Goal: Communication & Community: Answer question/provide support

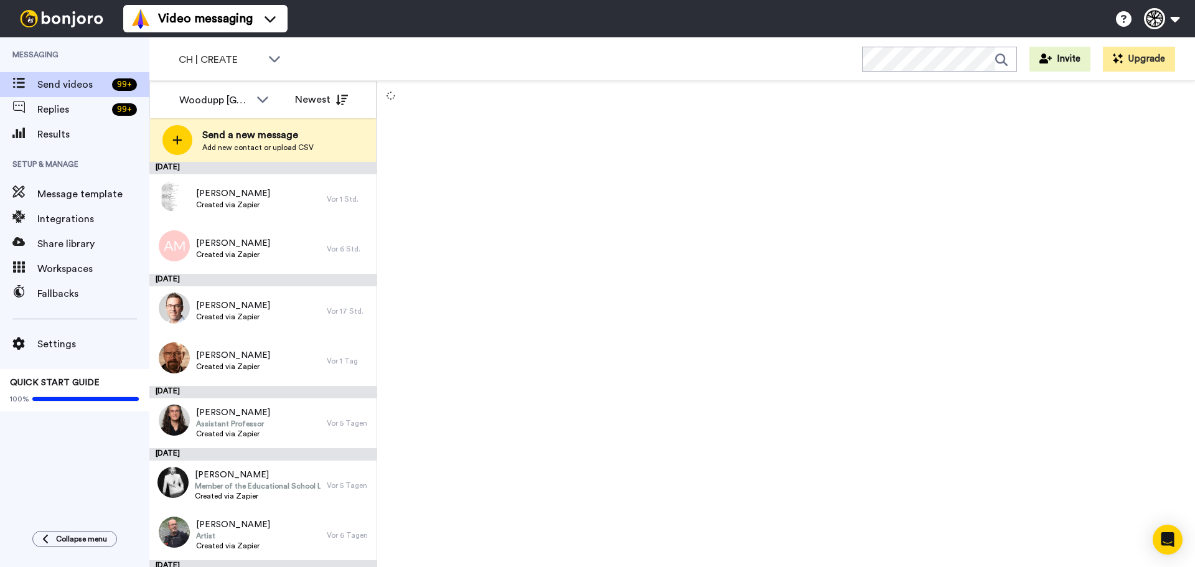
click at [228, 45] on div "CH | CREATE WORKSPACES View all All Thanking Default Thanking Woodupp CH Thanki…" at bounding box center [671, 59] width 1045 height 44
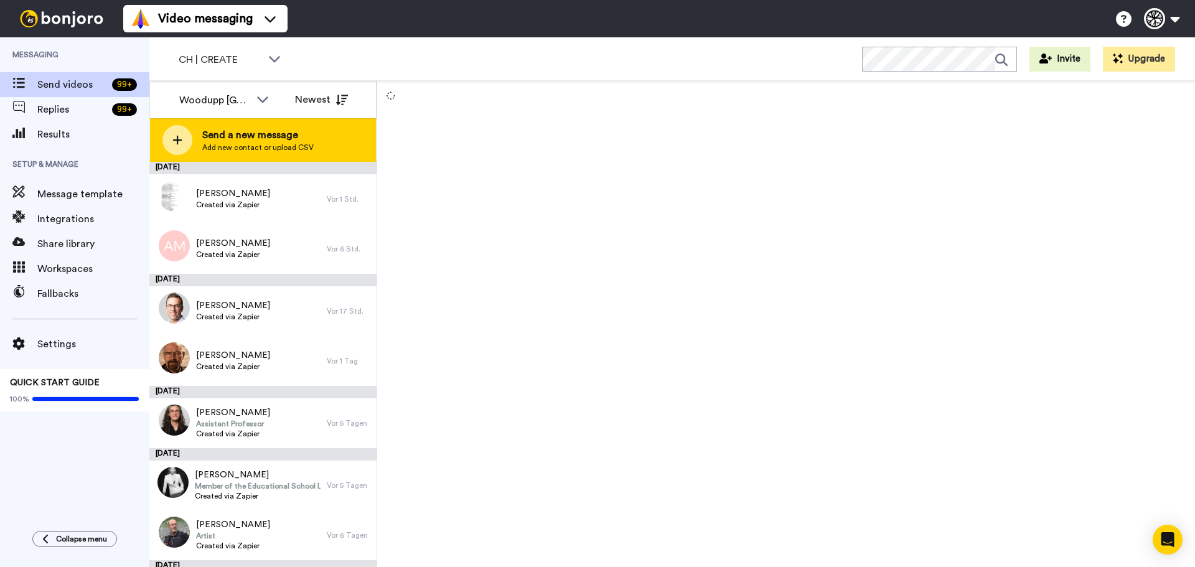
click at [293, 134] on span "Send a new message" at bounding box center [257, 135] width 111 height 15
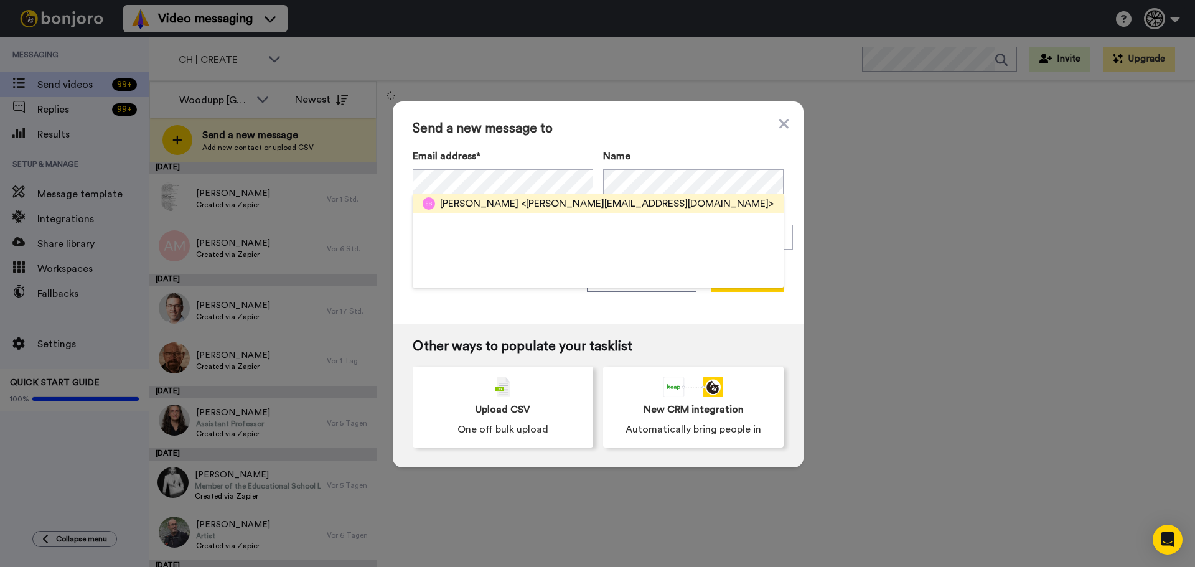
click at [521, 203] on span "<eric.bec@teomera.ch>" at bounding box center [647, 203] width 253 height 15
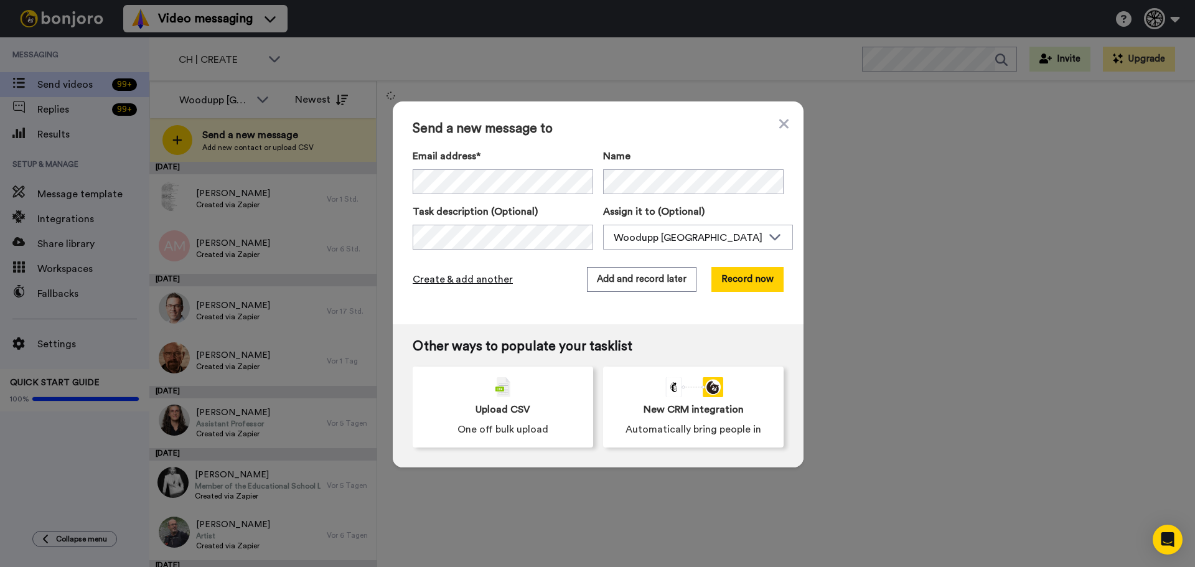
click at [459, 276] on span "Create & add another" at bounding box center [463, 279] width 100 height 15
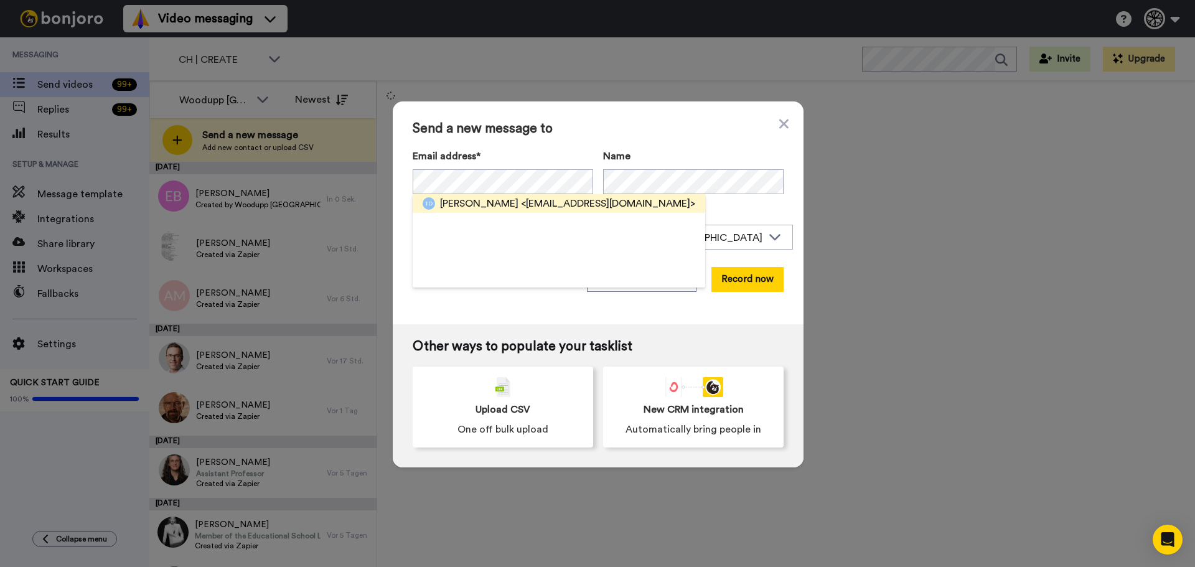
click at [500, 200] on span "Thomas DÉNERVAUD" at bounding box center [479, 203] width 78 height 15
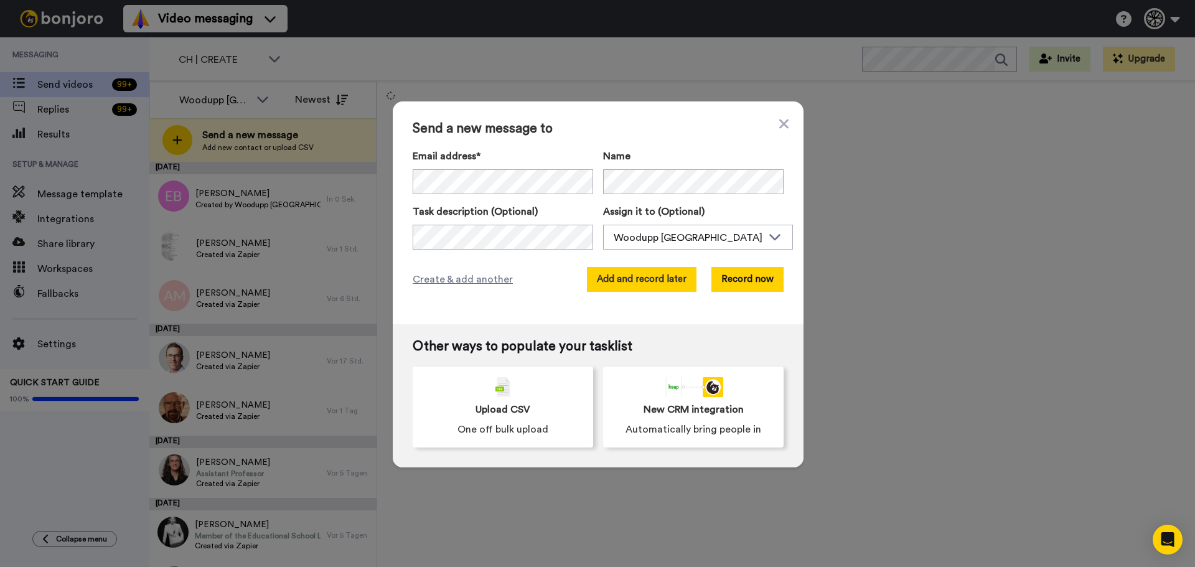
click at [651, 282] on button "Add and record later" at bounding box center [642, 279] width 110 height 25
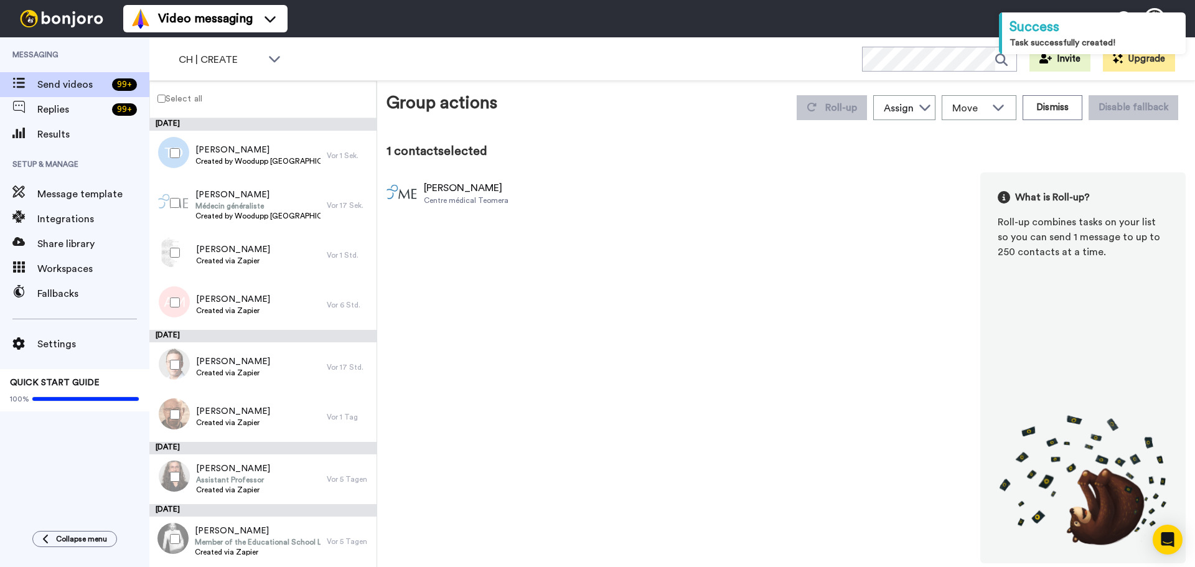
click at [175, 194] on div at bounding box center [172, 203] width 45 height 44
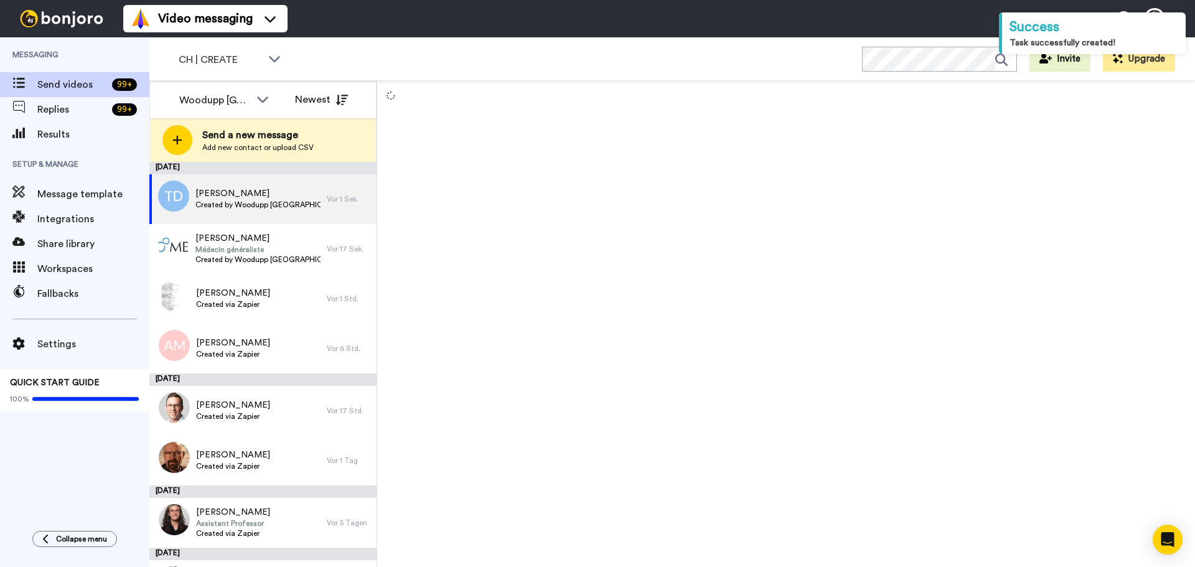
click at [0, 0] on div at bounding box center [0, 0] width 0 height 0
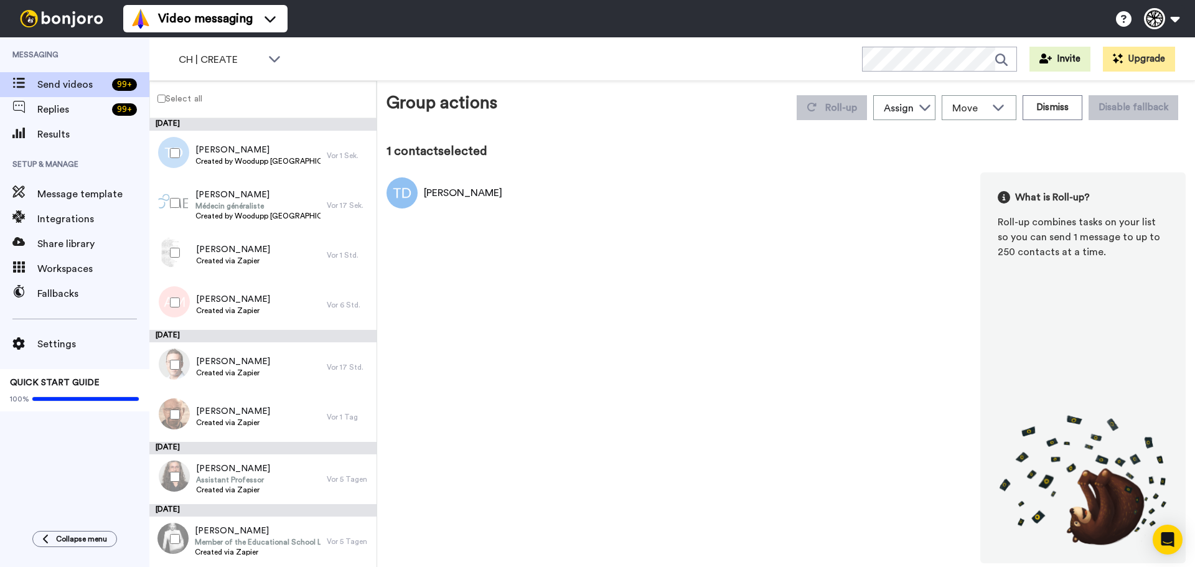
click at [175, 197] on div at bounding box center [172, 203] width 45 height 44
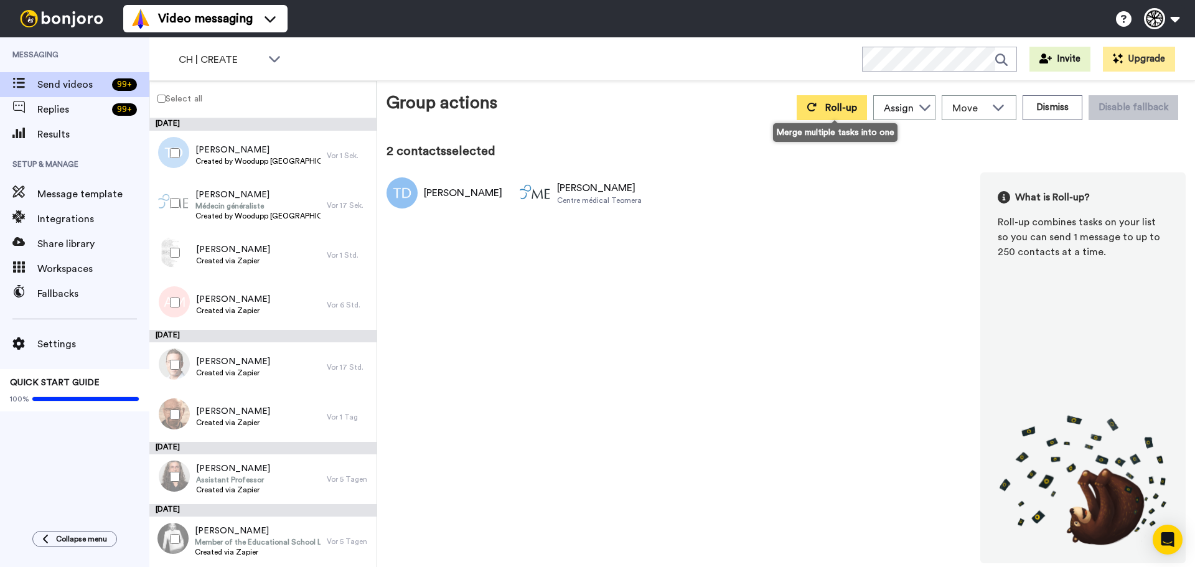
click at [824, 111] on button "Roll-up" at bounding box center [831, 107] width 70 height 25
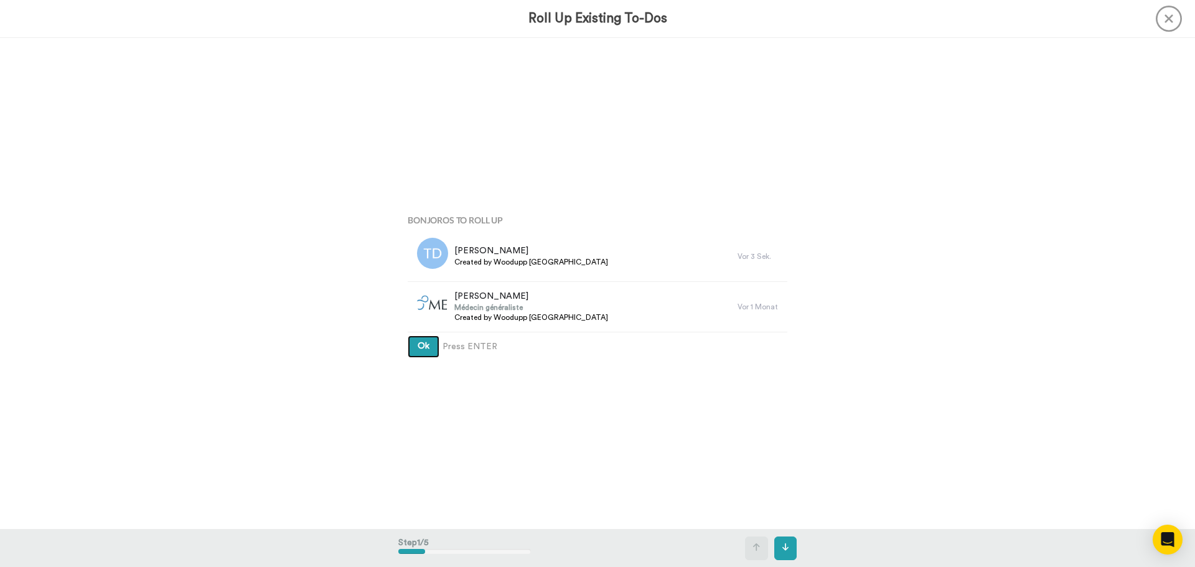
click at [408, 335] on button "Ok" at bounding box center [424, 346] width 32 height 22
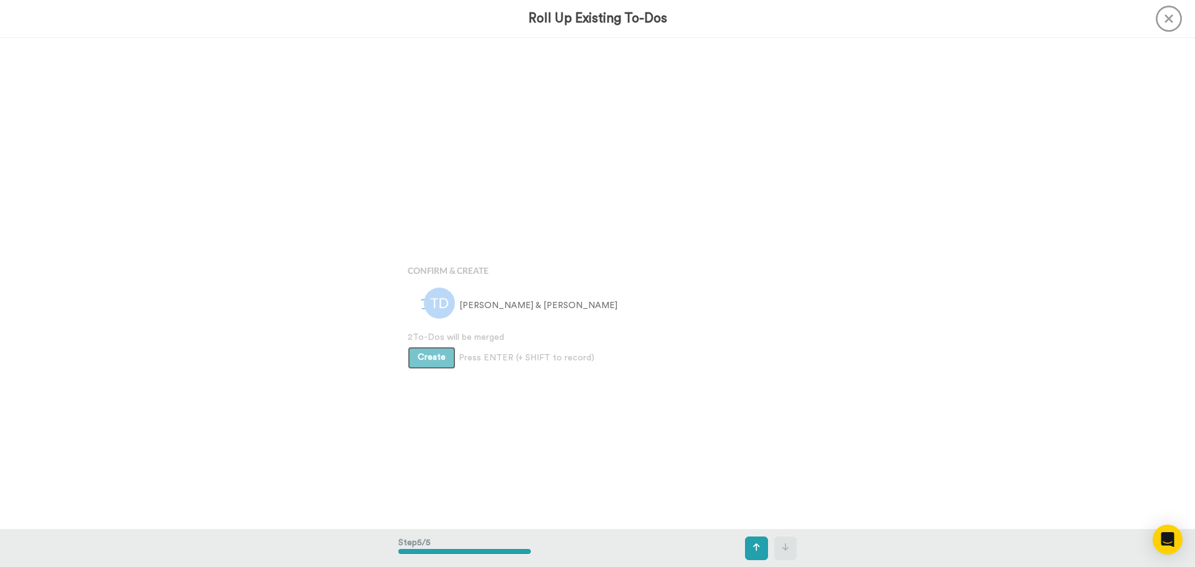
scroll to position [1965, 0]
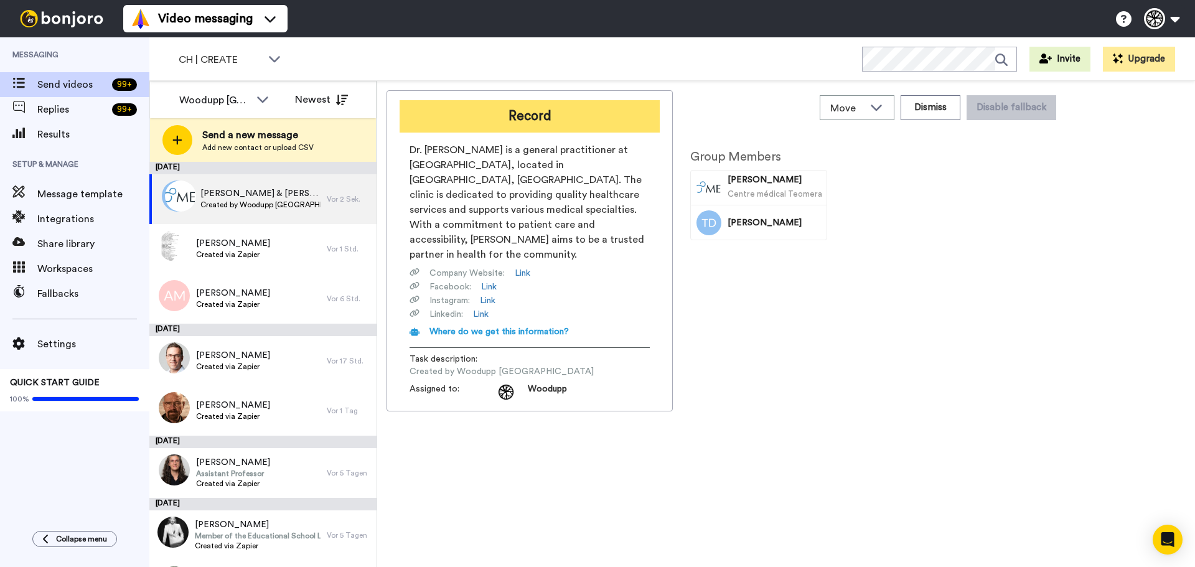
click at [544, 128] on button "Record" at bounding box center [529, 116] width 260 height 32
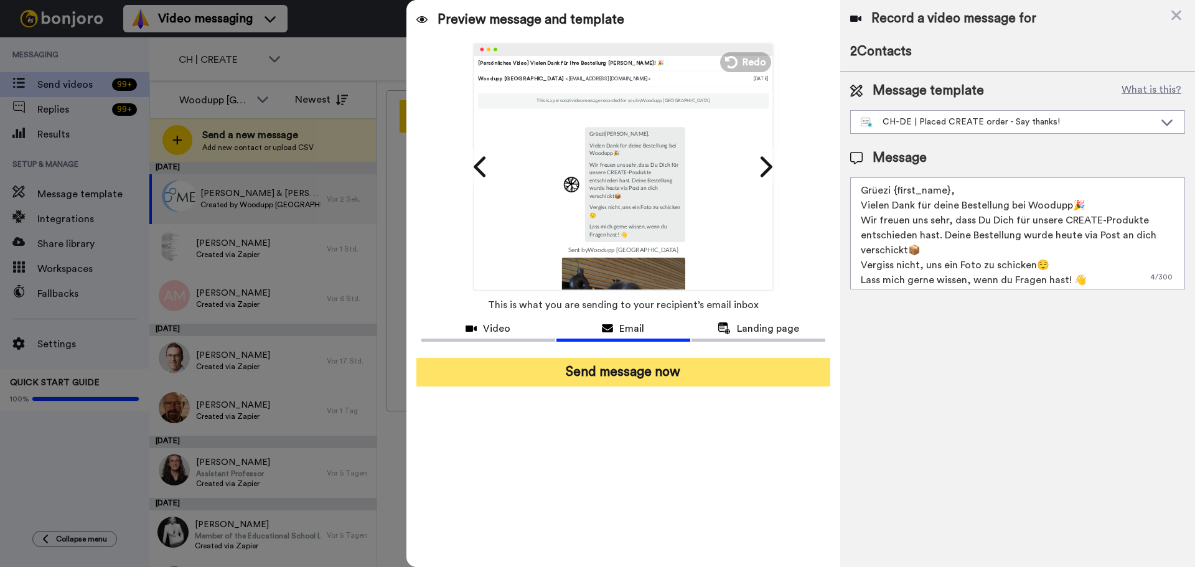
click at [623, 373] on button "Send message now" at bounding box center [623, 372] width 414 height 29
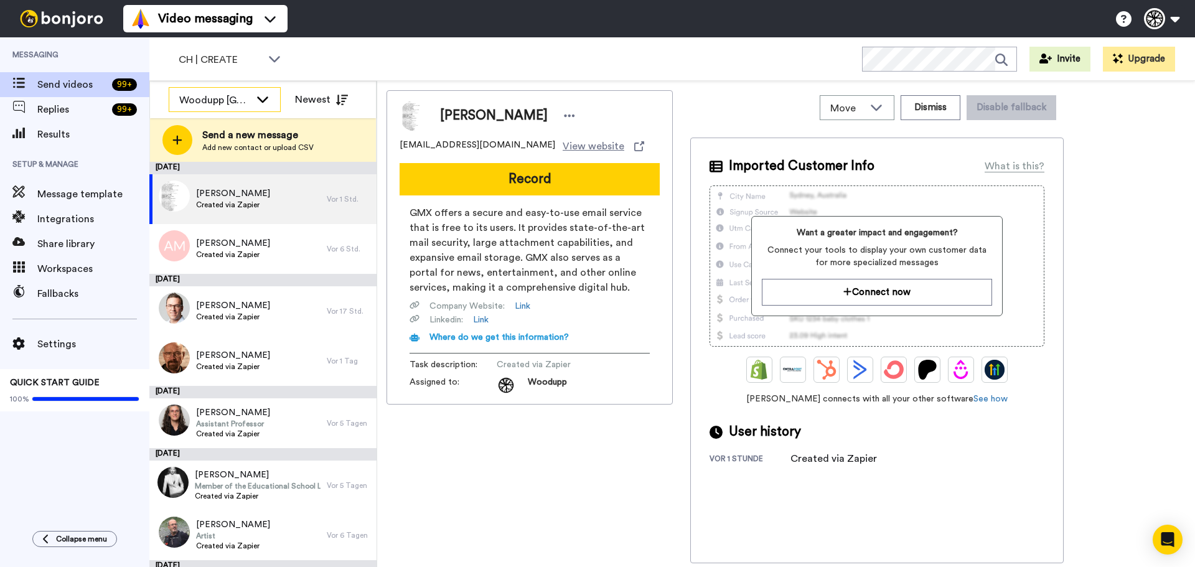
click at [236, 96] on div "Woodupp [GEOGRAPHIC_DATA]" at bounding box center [214, 100] width 71 height 15
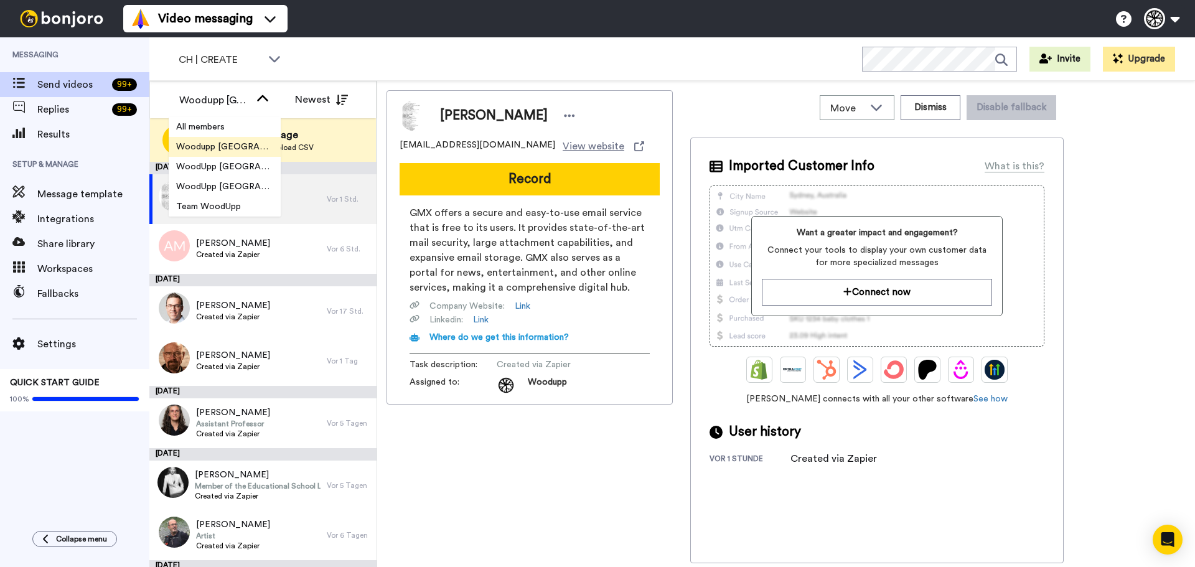
click at [367, 56] on div "CH | CREATE WORKSPACES View all All Thanking Default Thanking Woodupp CH Thanki…" at bounding box center [671, 59] width 1045 height 44
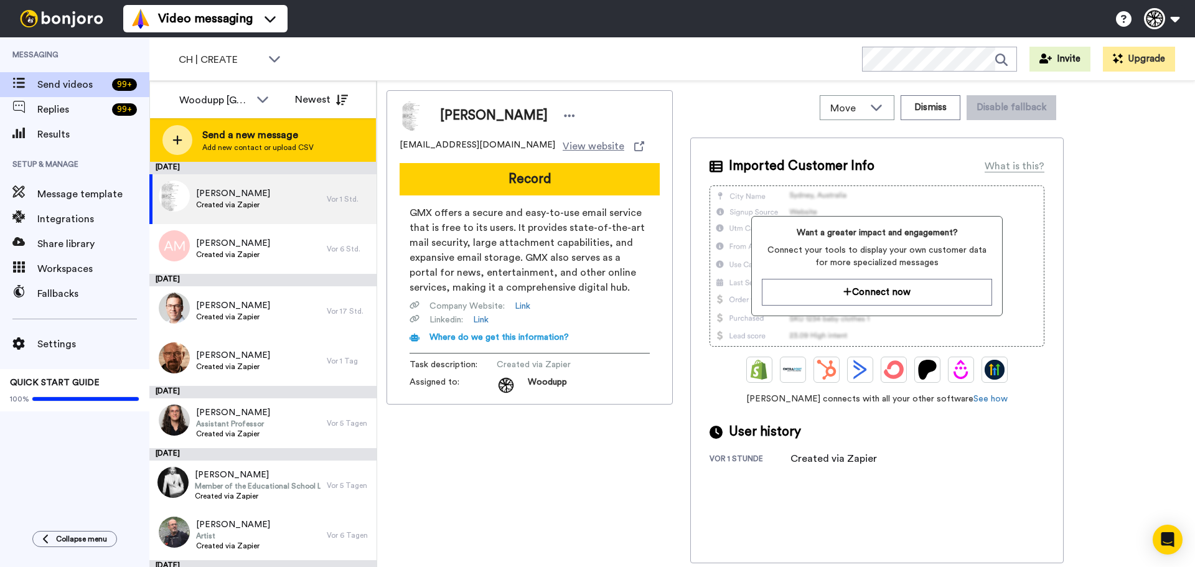
click at [207, 142] on span "Send a new message" at bounding box center [257, 135] width 111 height 15
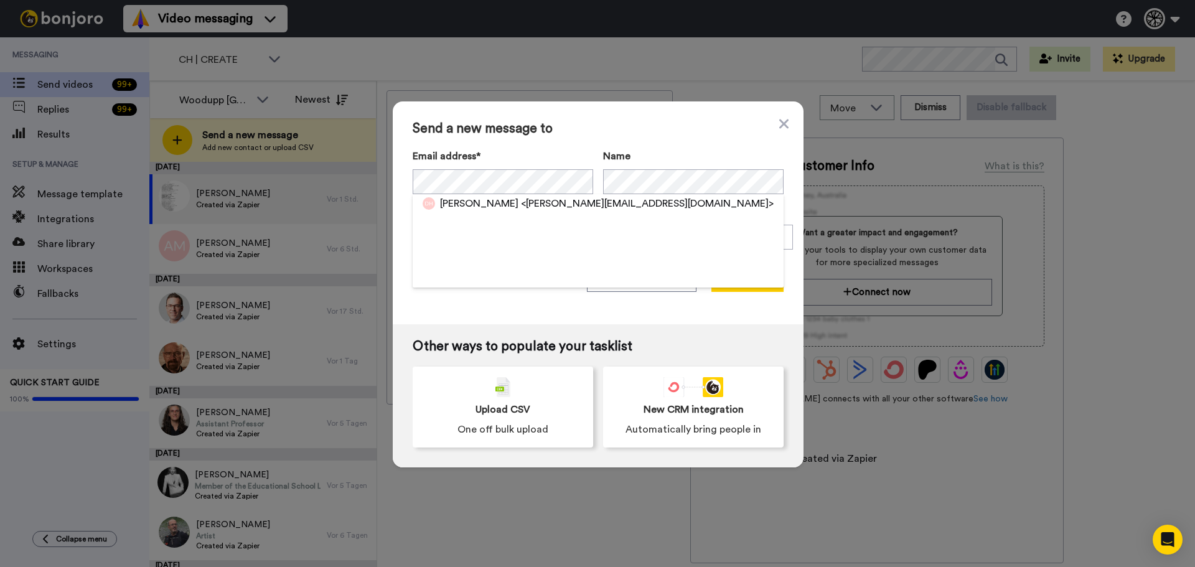
click at [487, 207] on span "[PERSON_NAME]" at bounding box center [479, 203] width 78 height 15
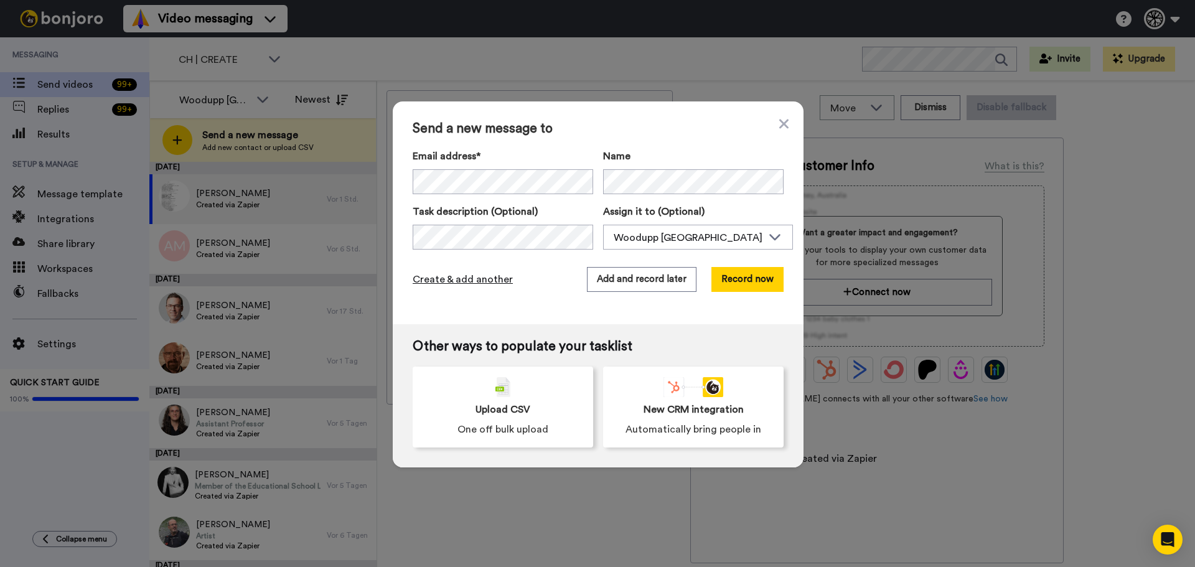
click at [473, 274] on span "Create & add another" at bounding box center [463, 279] width 100 height 15
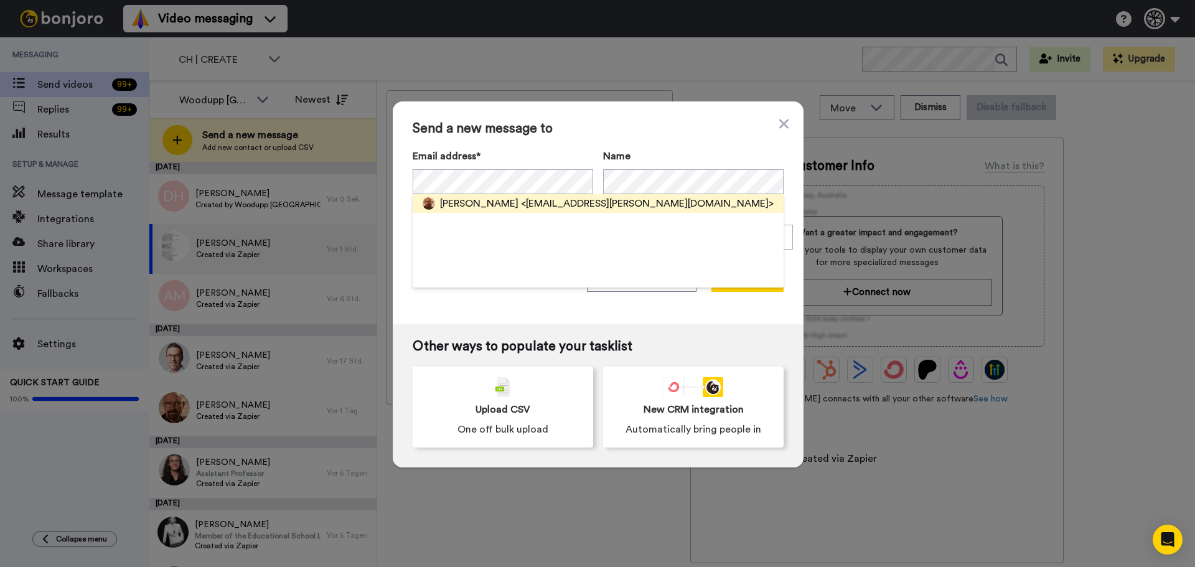
click at [521, 199] on span "<info@maag-plattenbelaege.ch>" at bounding box center [647, 203] width 253 height 15
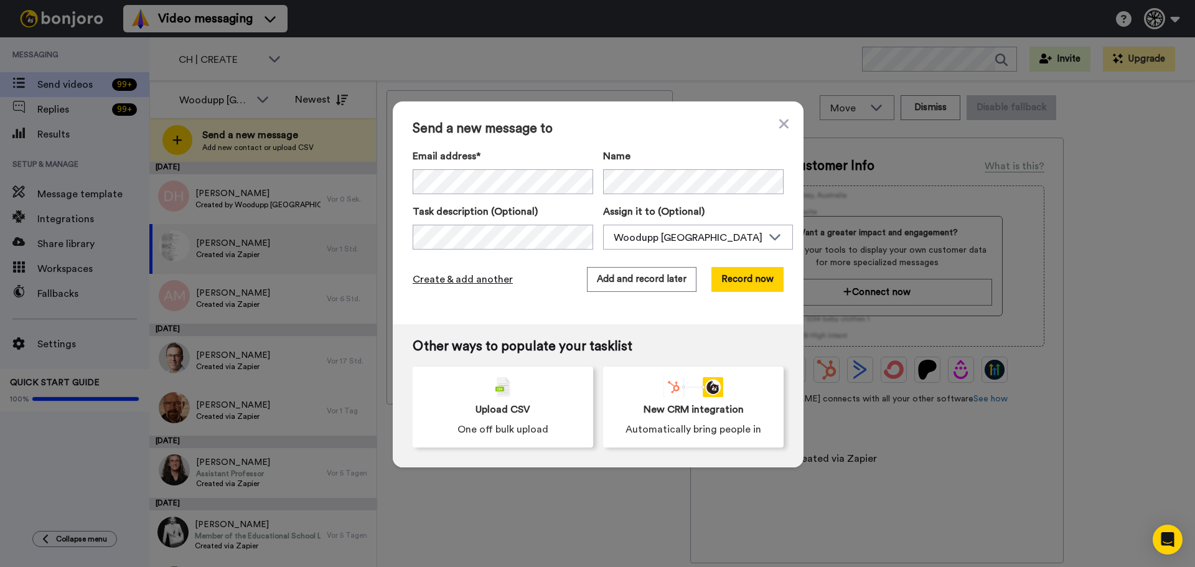
click at [446, 275] on span "Create & add another" at bounding box center [463, 279] width 100 height 15
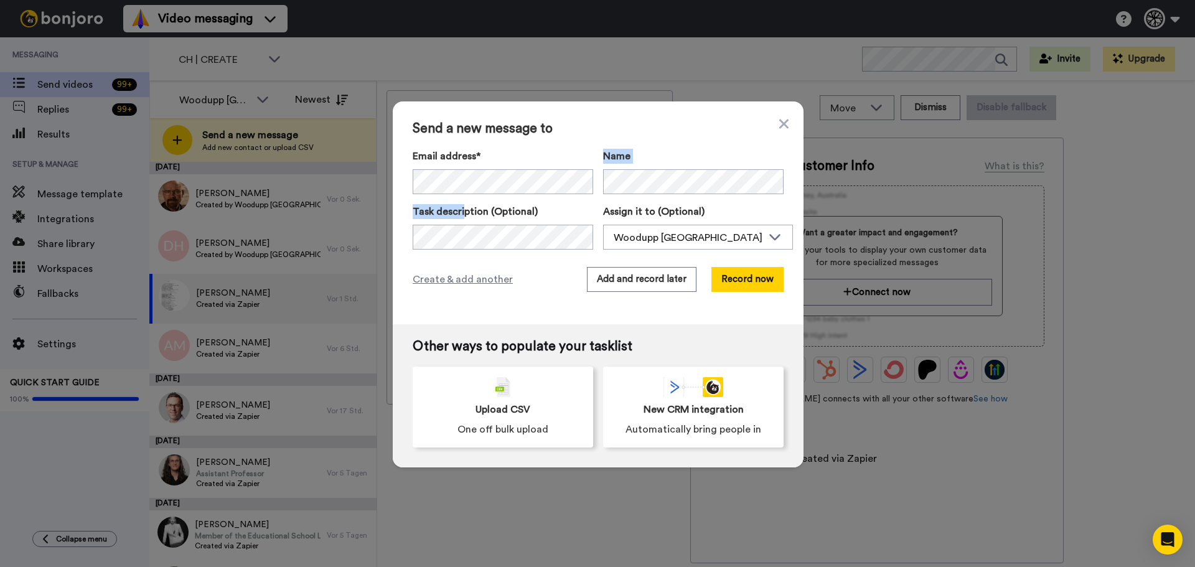
click at [459, 196] on div "Email address* Ingrid Thornberg Liljefors <ingridrido@gmail.com> Alicia Bergste…" at bounding box center [598, 199] width 371 height 101
click at [651, 307] on div "Send a new message to Email address* Thomas Stäheli <t.staeheli@bluewin.ch> Nam…" at bounding box center [598, 212] width 411 height 223
click at [650, 284] on button "Add and record later" at bounding box center [642, 279] width 110 height 25
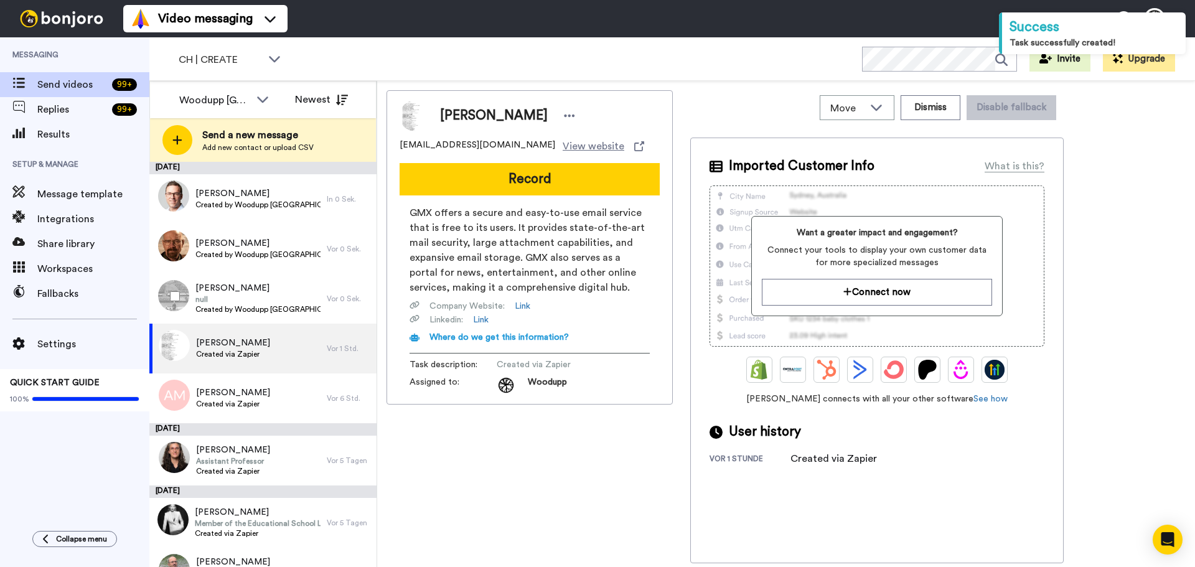
click at [187, 293] on div at bounding box center [172, 296] width 45 height 44
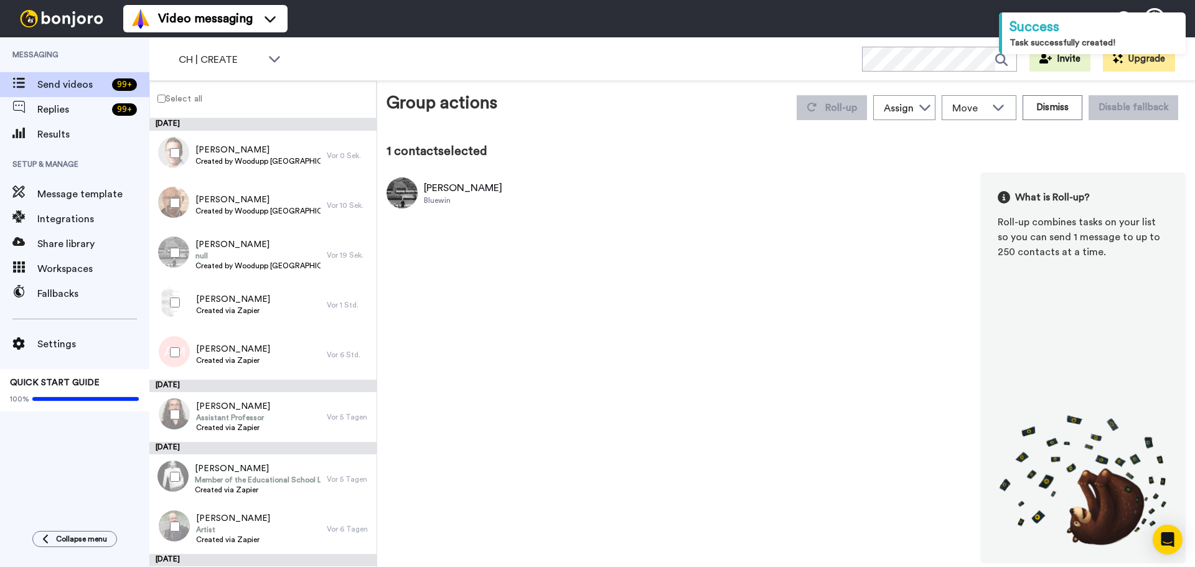
click at [180, 205] on div at bounding box center [172, 203] width 45 height 44
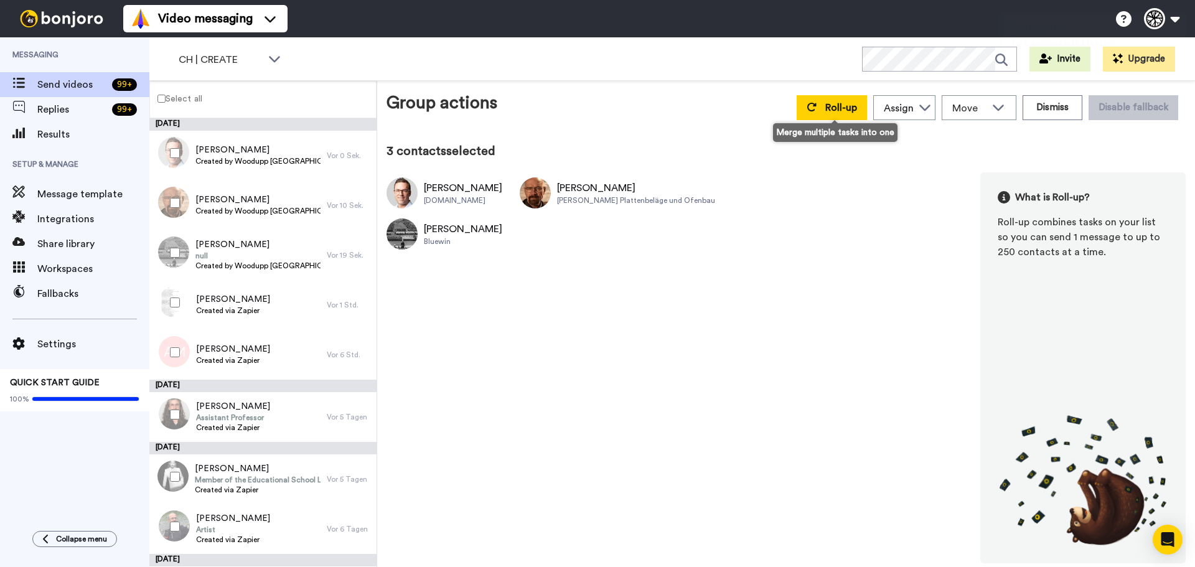
click at [851, 90] on div "Roll-up Assign Woodupp Switzerland WoodUpp Danmark WoodUpp Sverige Team WoodUpp…" at bounding box center [987, 107] width 396 height 35
click at [847, 97] on button "Roll-up" at bounding box center [831, 107] width 70 height 25
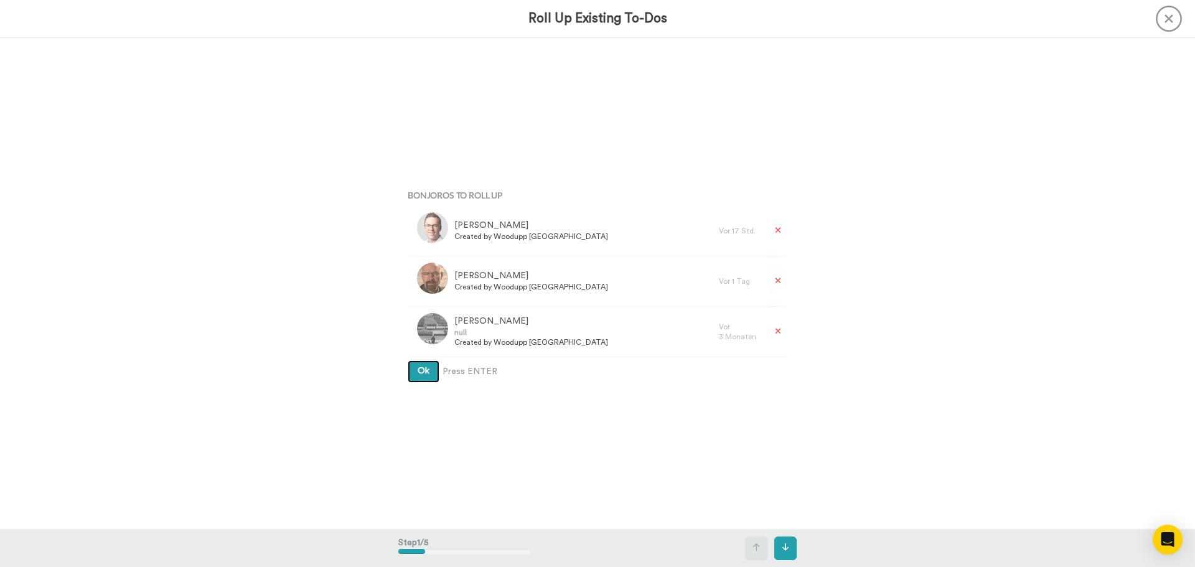
click at [408, 360] on button "Ok" at bounding box center [424, 371] width 32 height 22
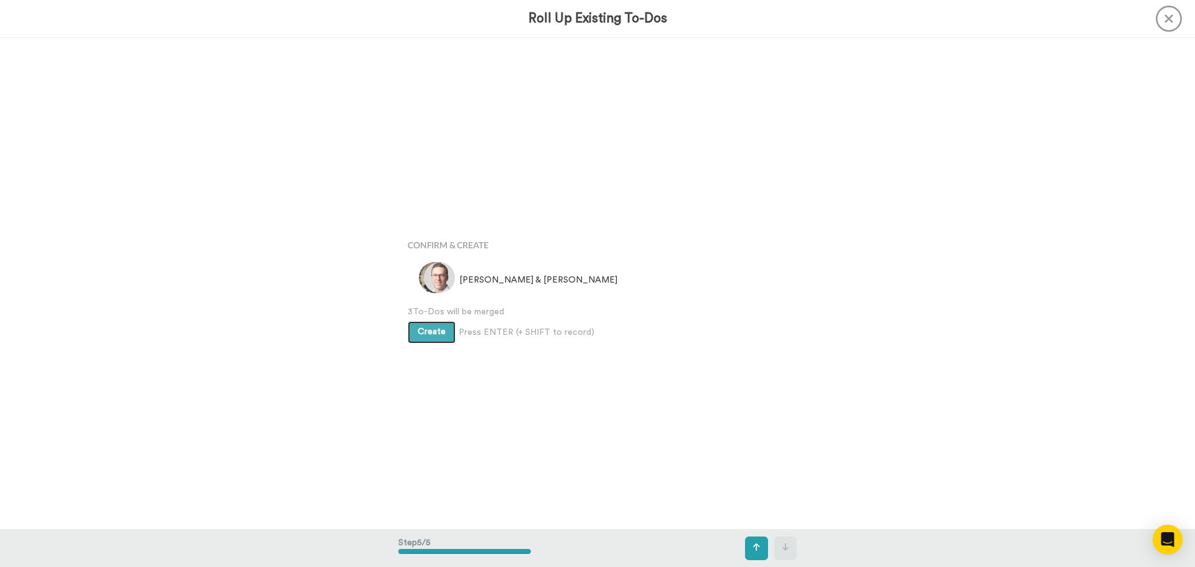
scroll to position [1965, 0]
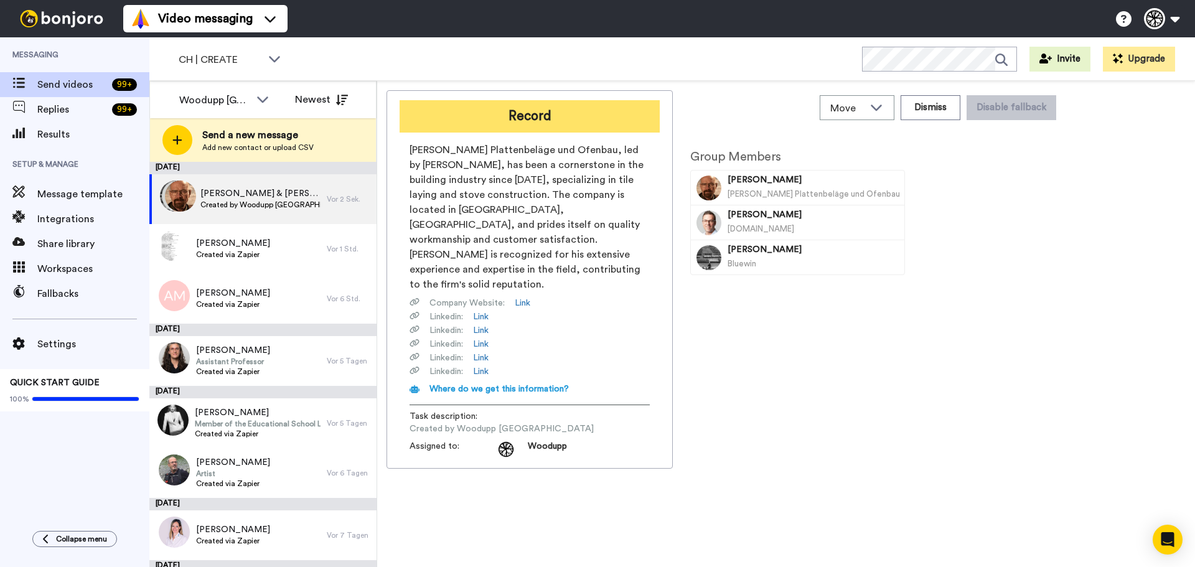
click at [508, 108] on button "Record" at bounding box center [529, 116] width 260 height 32
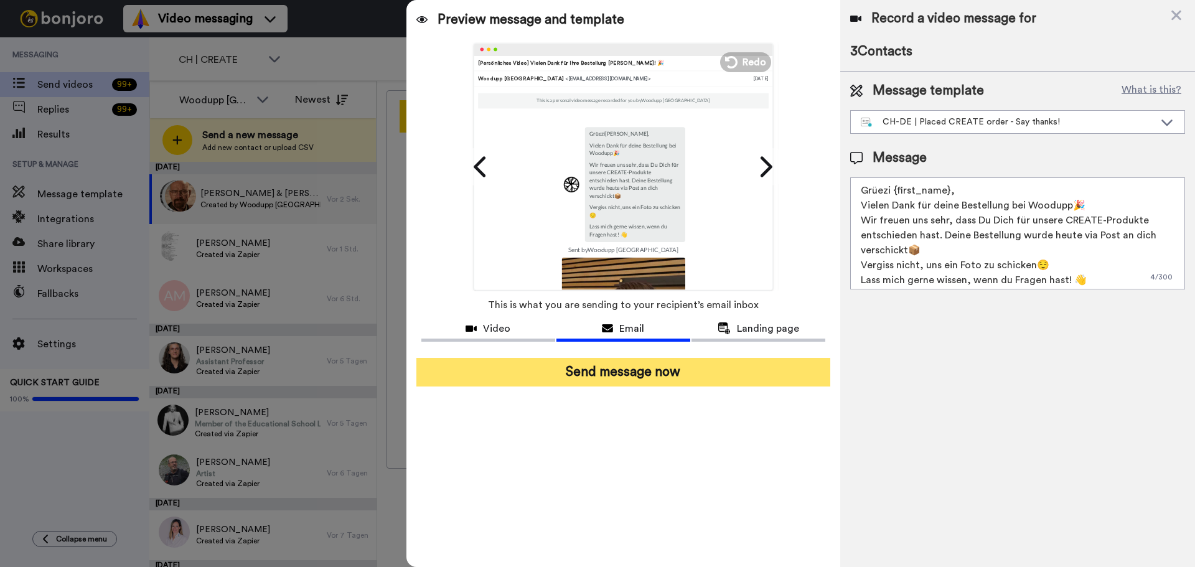
click at [635, 367] on button "Send message now" at bounding box center [623, 372] width 414 height 29
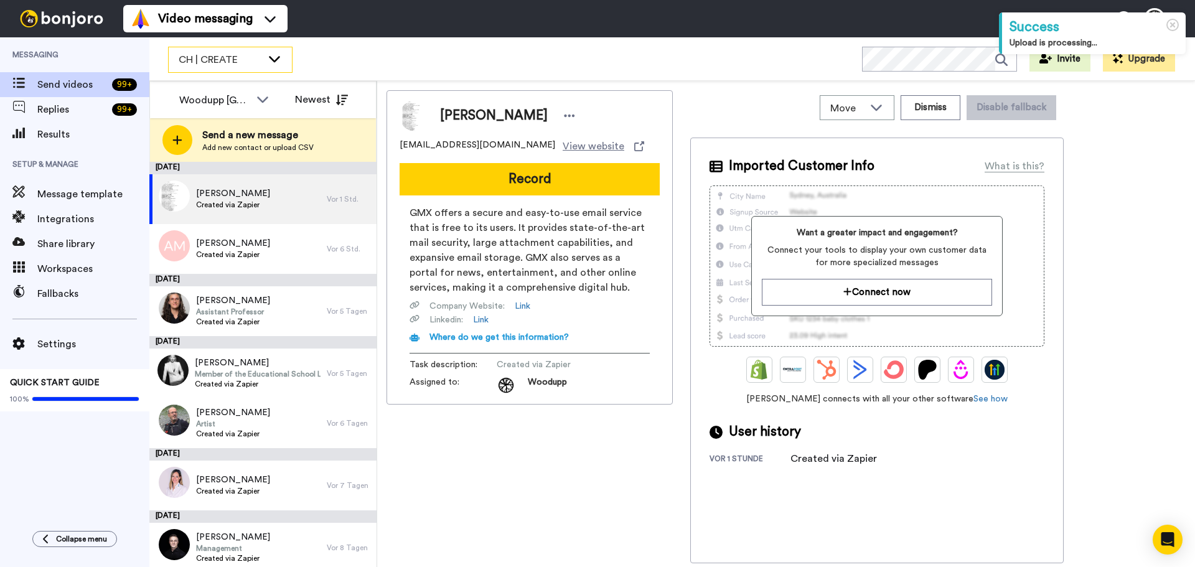
click at [221, 62] on span "CH | CREATE" at bounding box center [220, 59] width 83 height 15
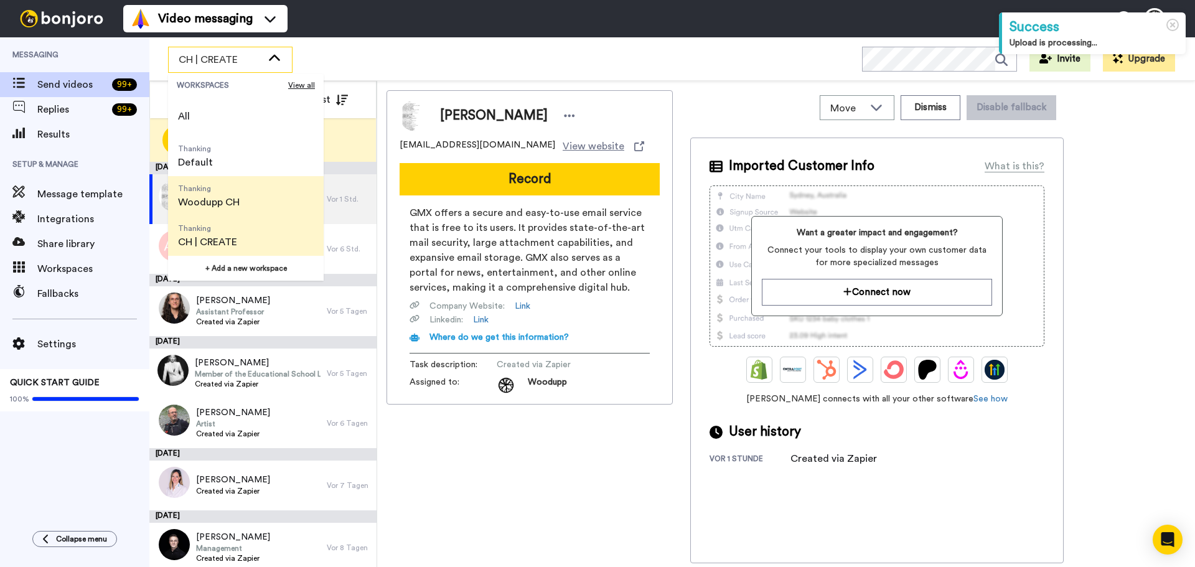
scroll to position [40, 0]
click at [218, 231] on span "Thanking" at bounding box center [208, 228] width 60 height 10
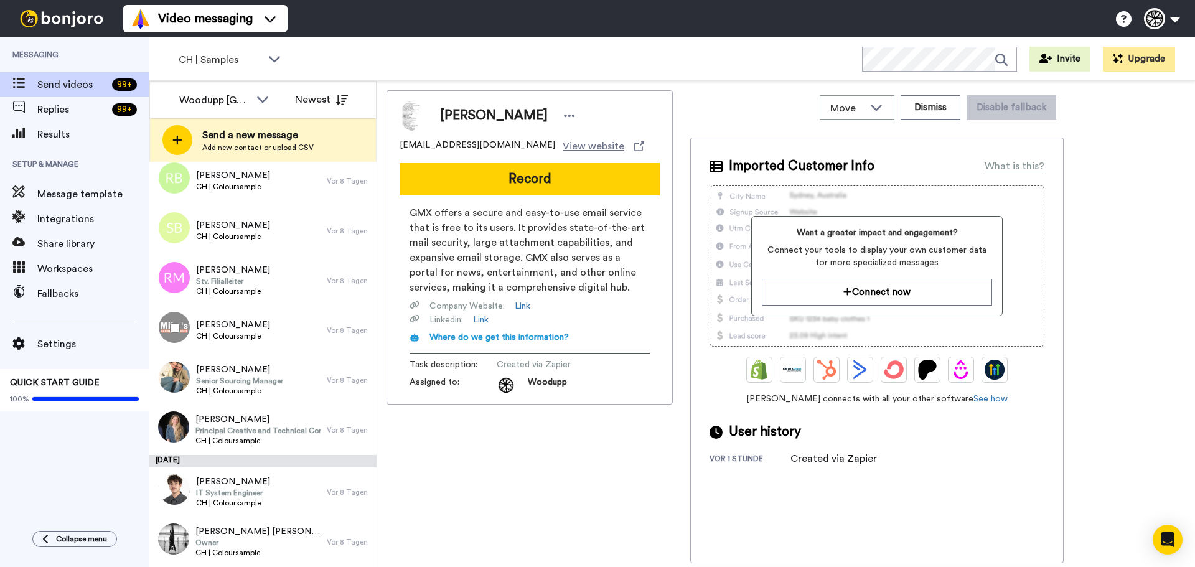
scroll to position [290, 0]
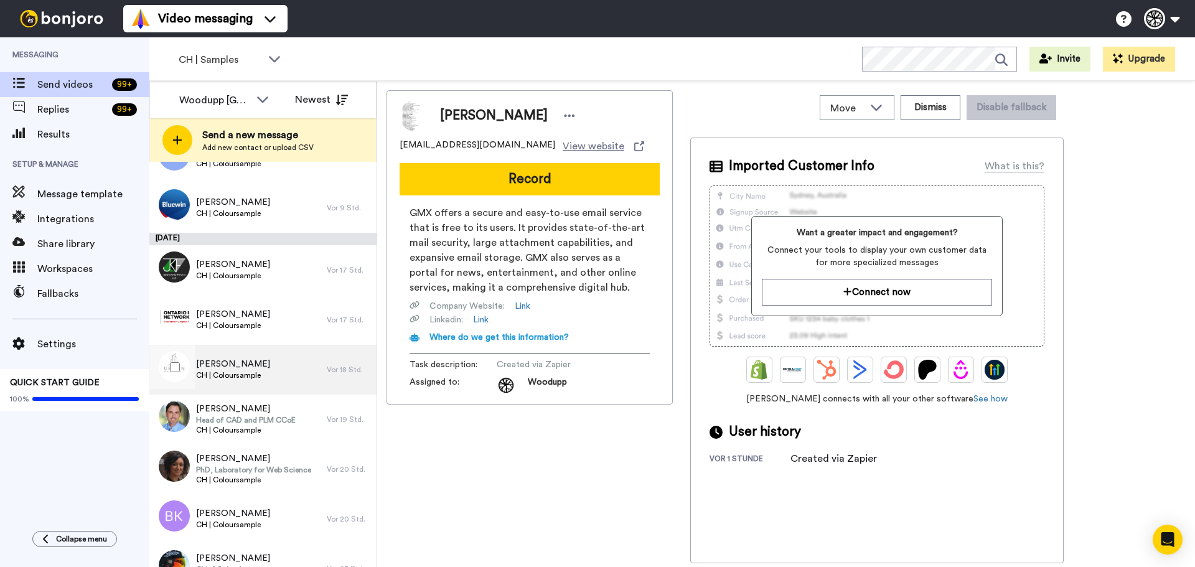
click at [211, 366] on span "Martine Saucy Mévaux" at bounding box center [233, 364] width 74 height 12
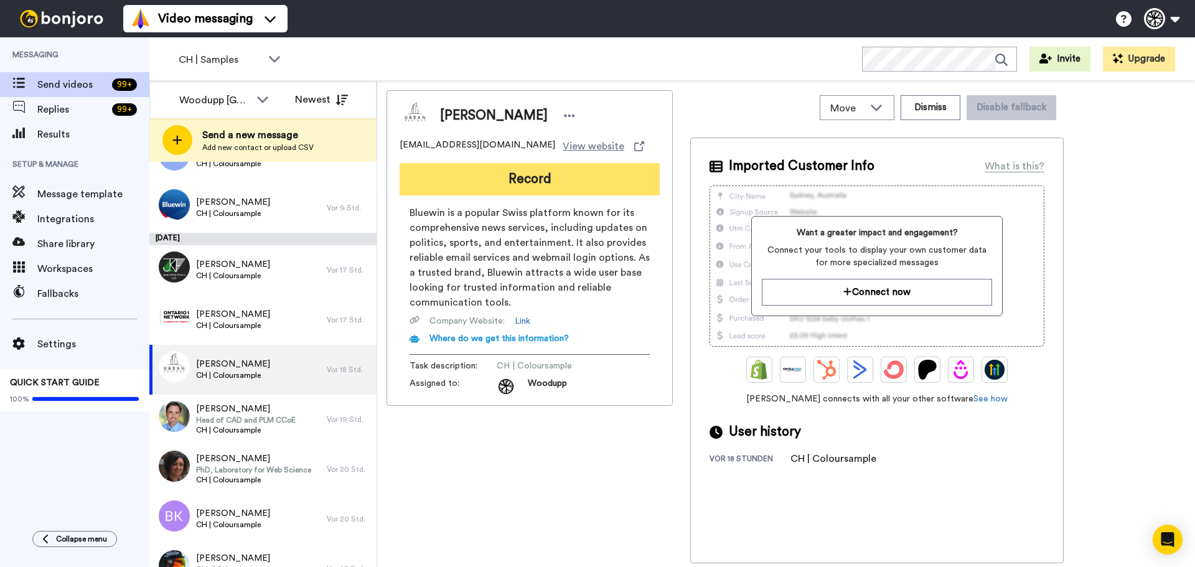
click at [610, 185] on button "Record" at bounding box center [529, 179] width 260 height 32
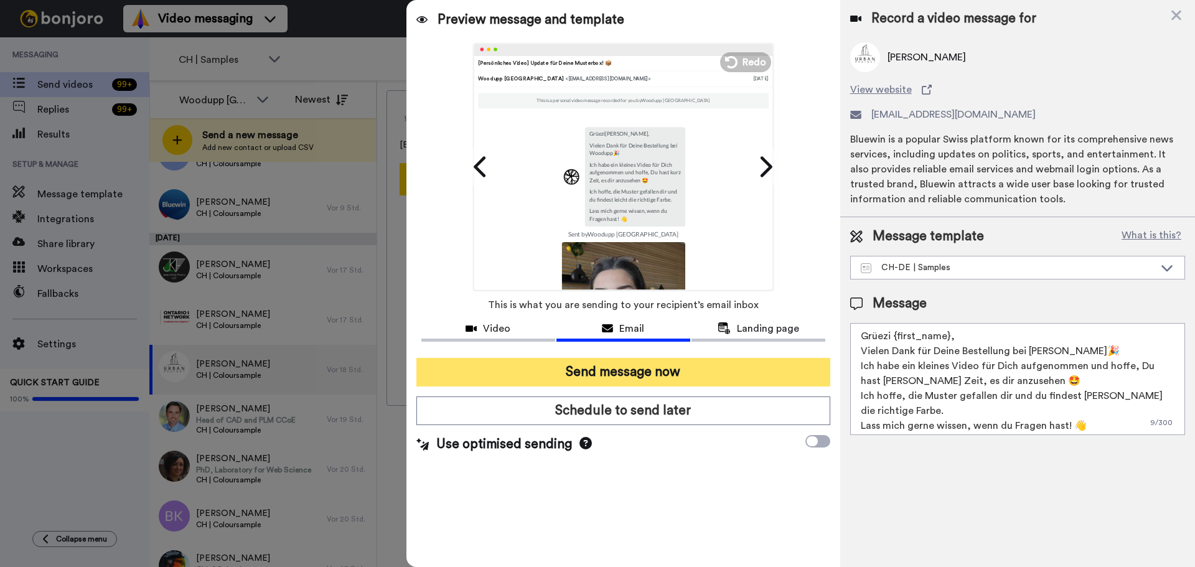
click at [653, 366] on button "Send message now" at bounding box center [623, 372] width 414 height 29
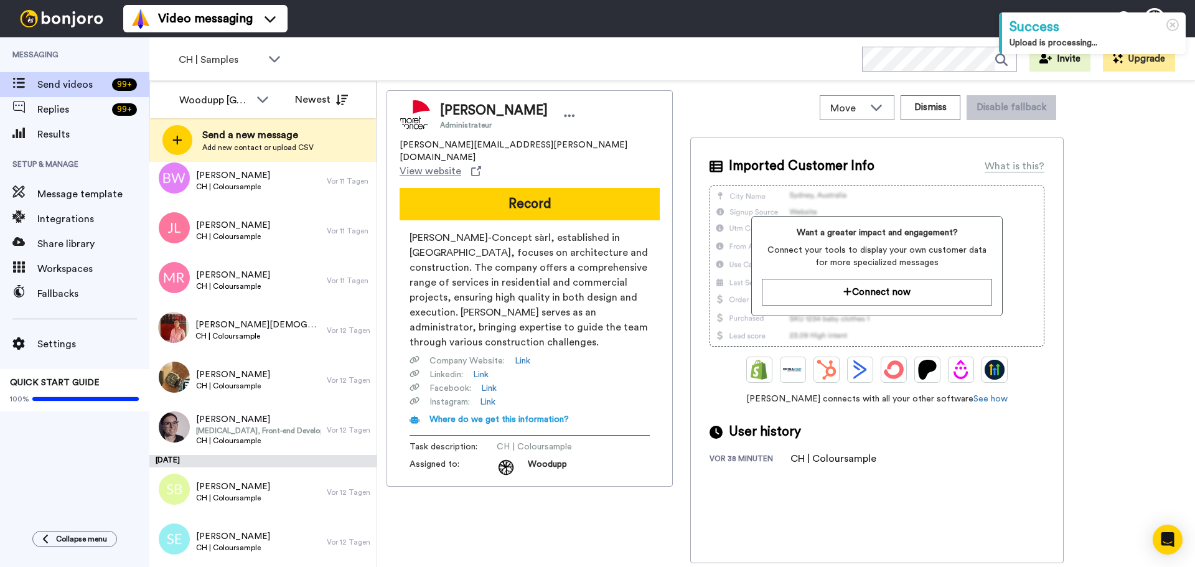
scroll to position [5967, 0]
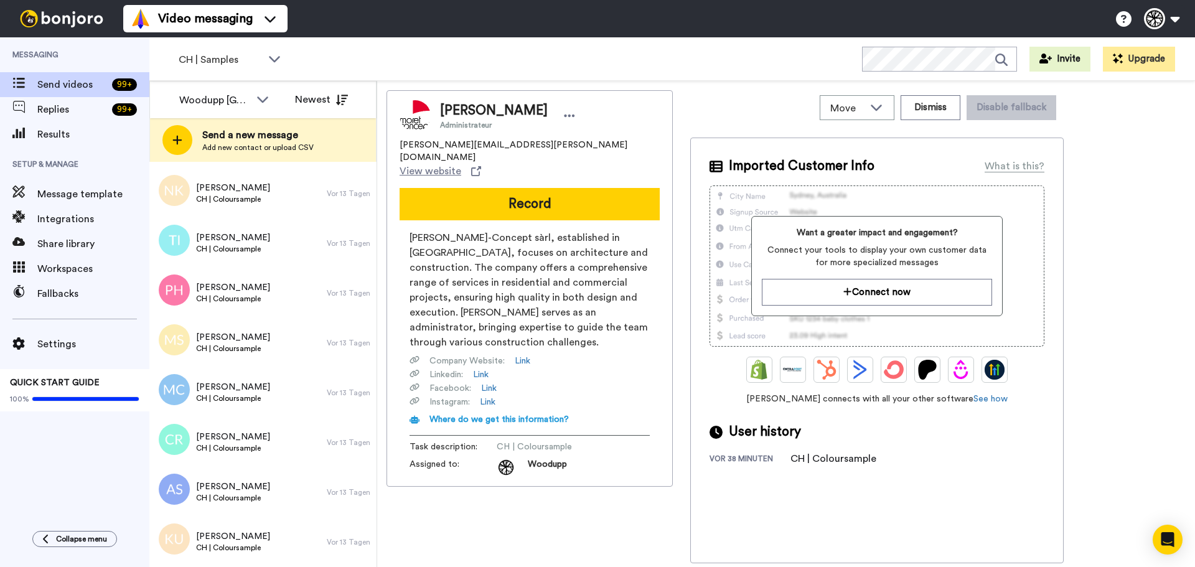
click at [508, 533] on div "[PERSON_NAME] Administrateur [PERSON_NAME][EMAIL_ADDRESS][PERSON_NAME][DOMAIN_N…" at bounding box center [529, 326] width 286 height 473
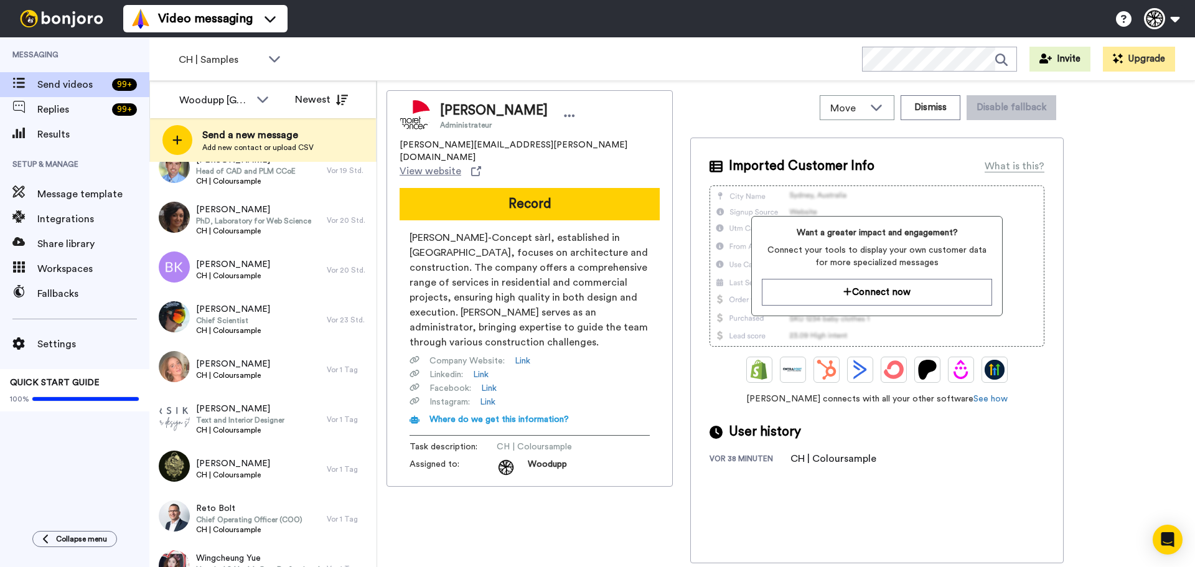
scroll to position [190, 0]
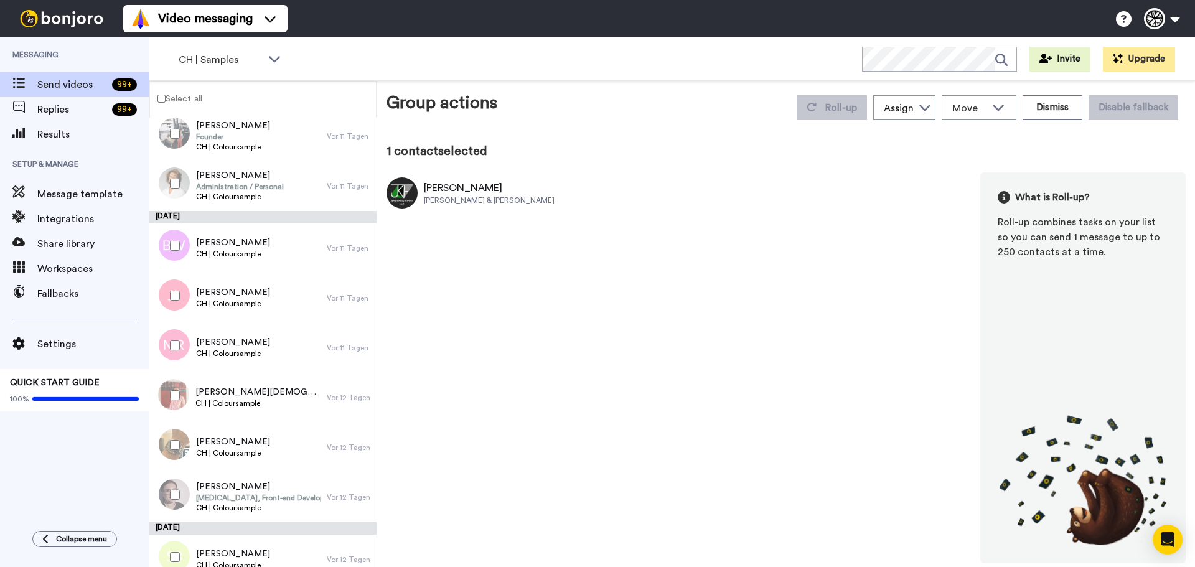
scroll to position [218, 0]
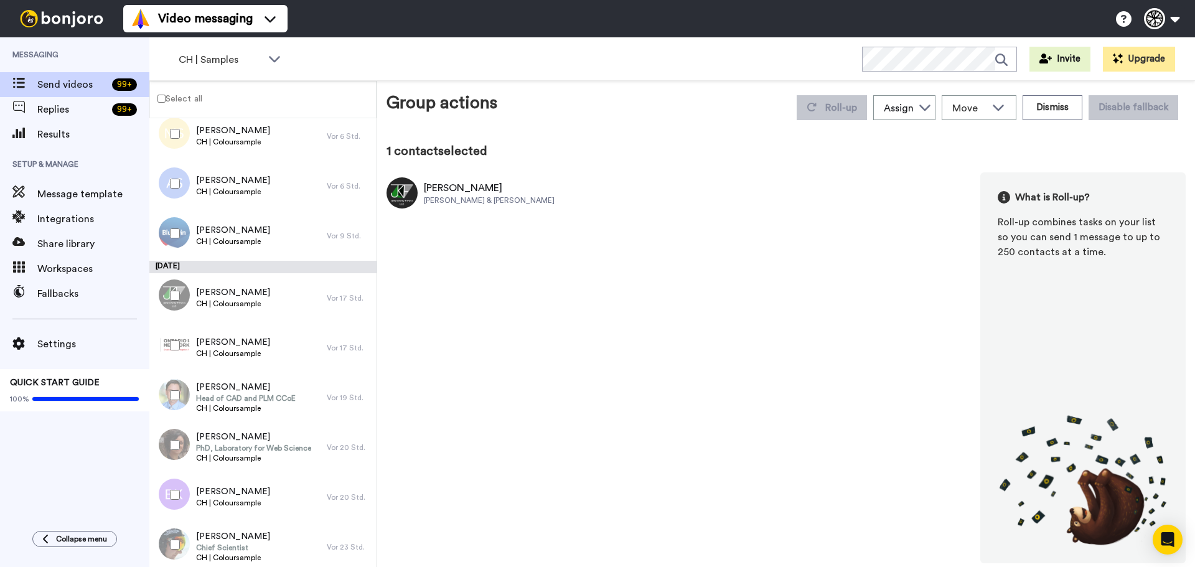
click at [175, 339] on div at bounding box center [172, 346] width 45 height 44
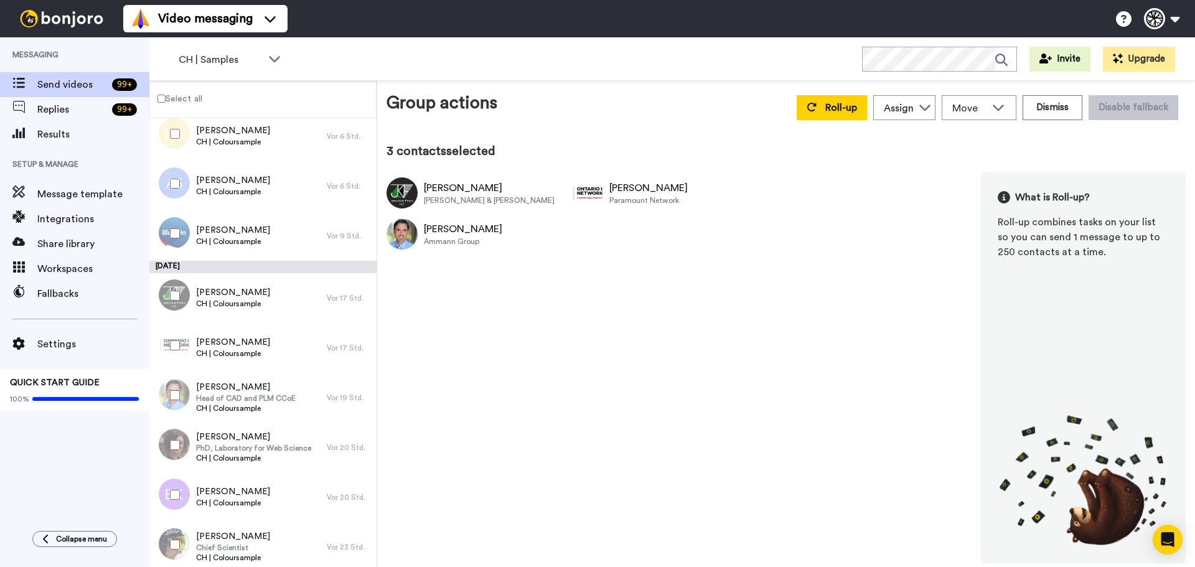
click at [177, 451] on div at bounding box center [172, 445] width 45 height 44
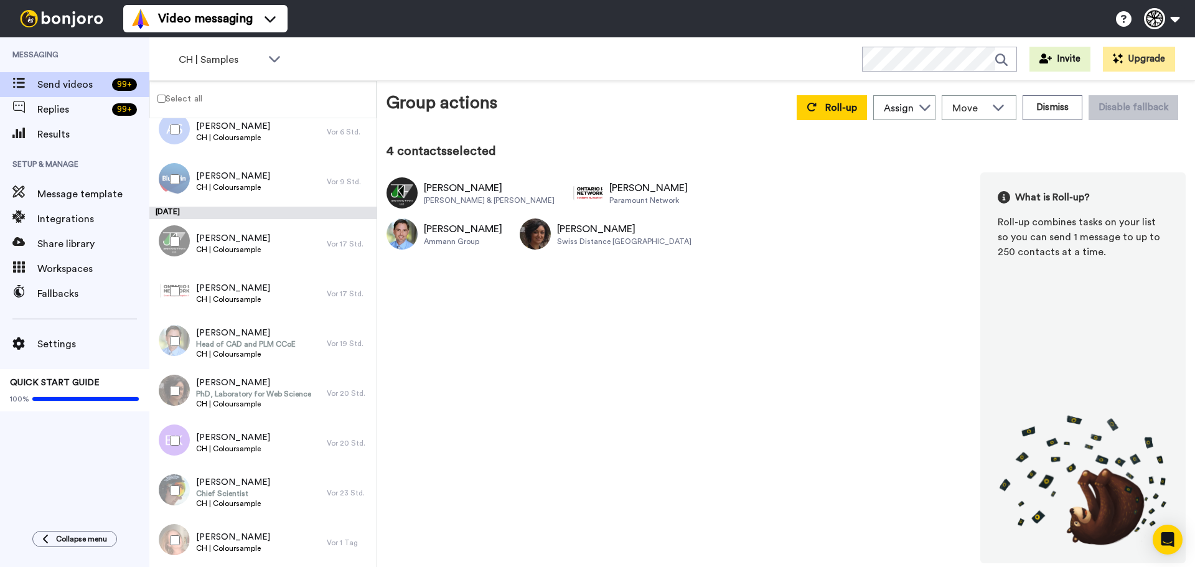
scroll to position [281, 0]
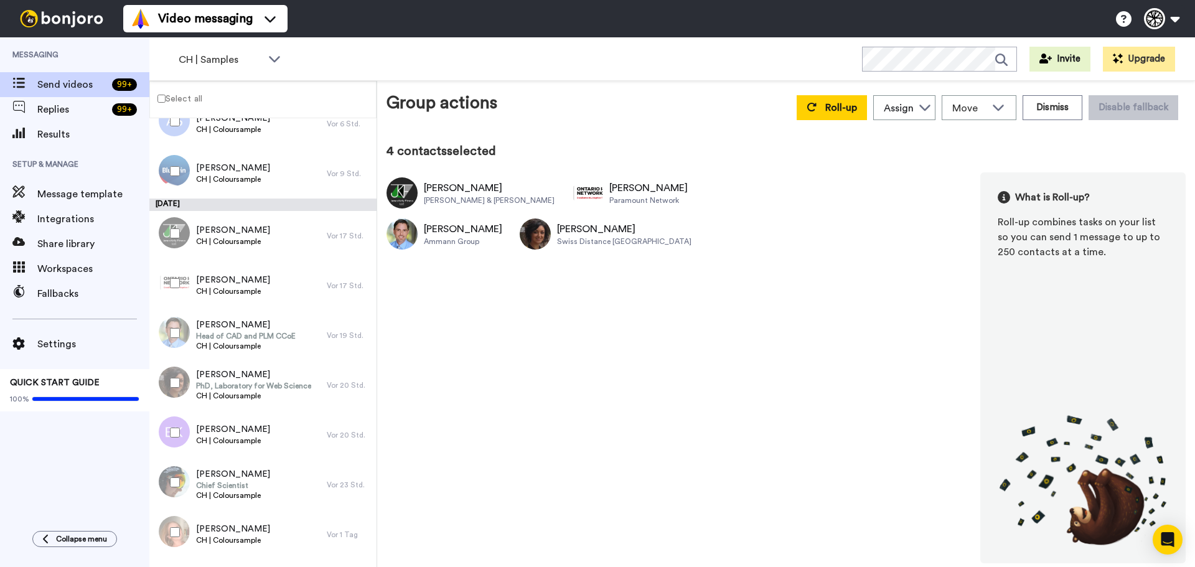
click at [173, 443] on div at bounding box center [172, 433] width 45 height 44
click at [168, 461] on div at bounding box center [172, 482] width 45 height 44
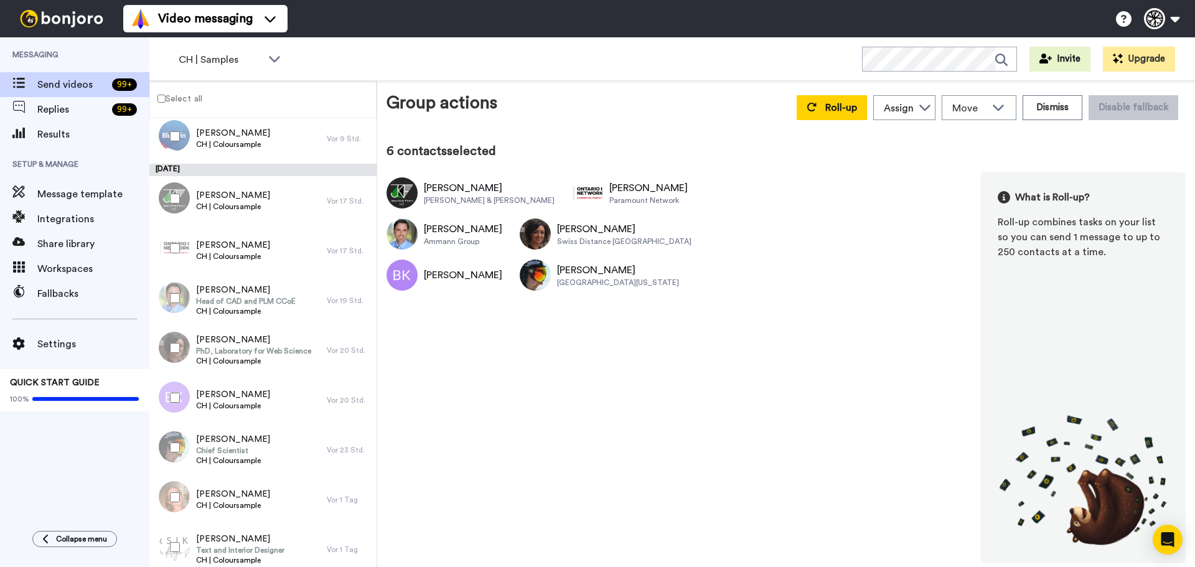
scroll to position [343, 0]
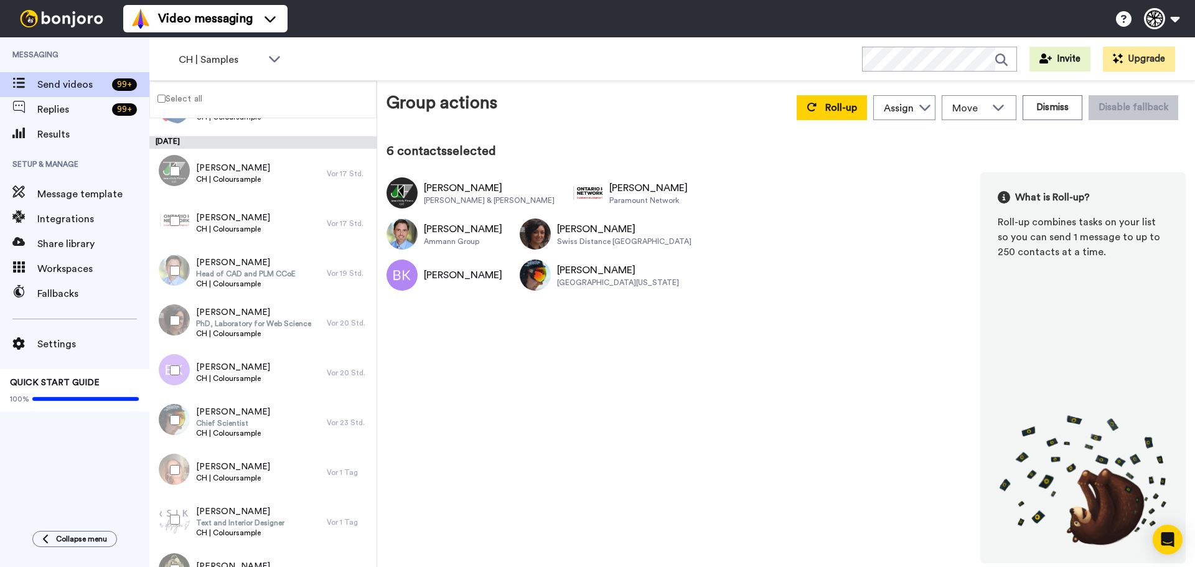
click at [167, 470] on div at bounding box center [172, 470] width 45 height 44
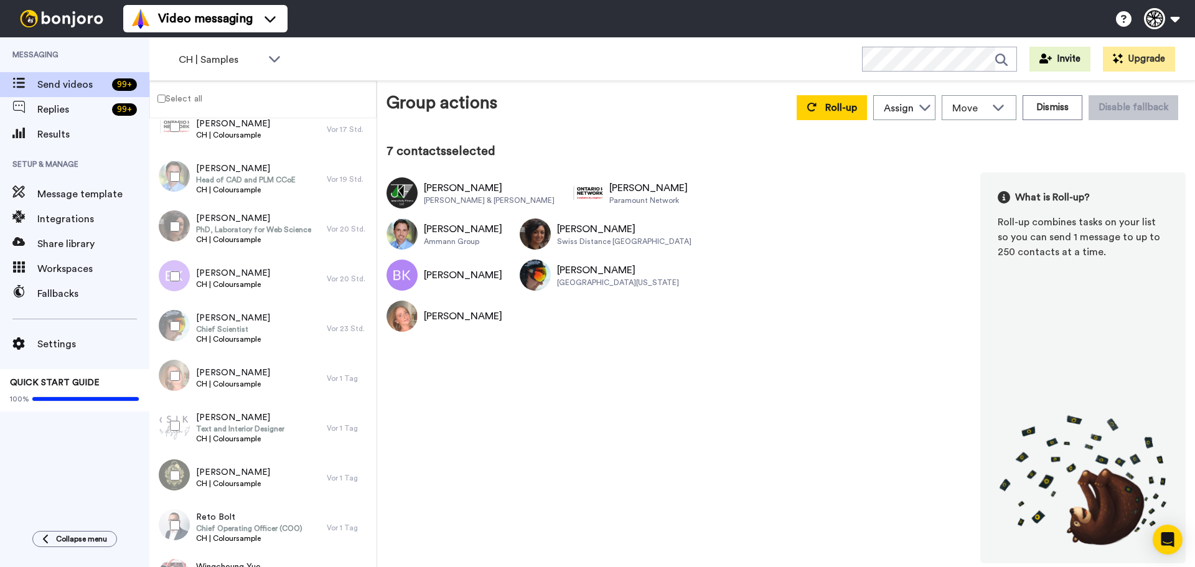
scroll to position [447, 0]
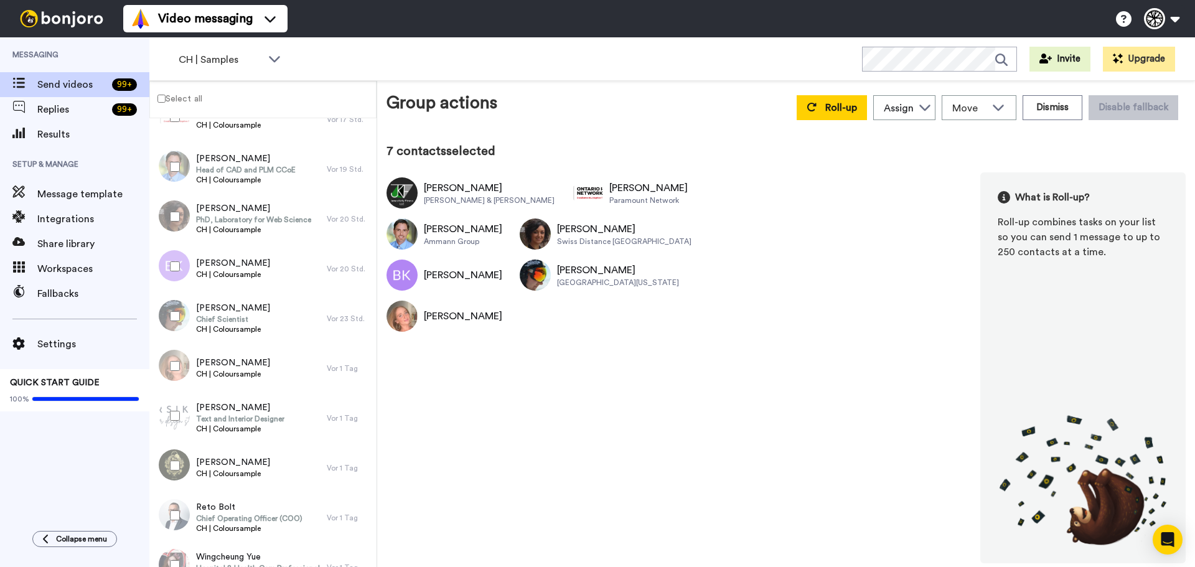
click at [169, 411] on div at bounding box center [172, 416] width 45 height 44
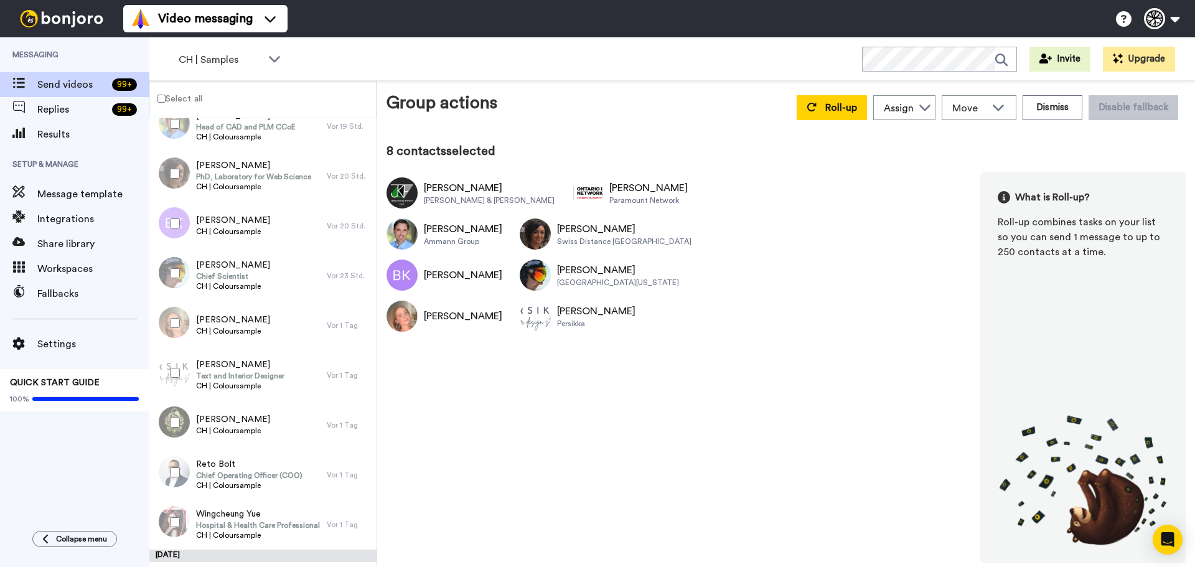
scroll to position [509, 0]
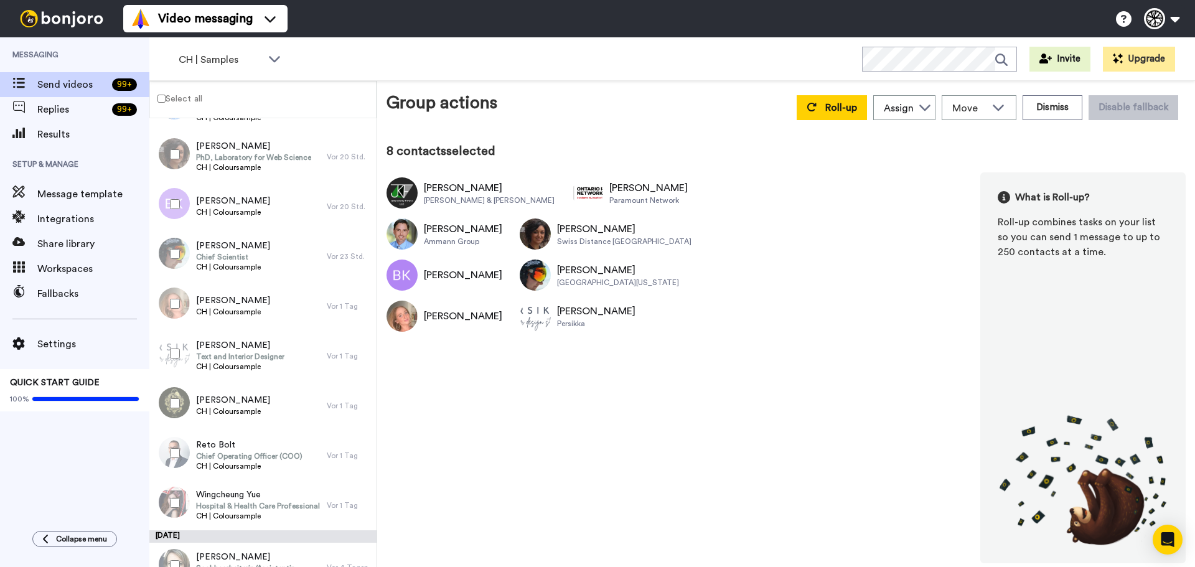
click at [169, 411] on div at bounding box center [172, 403] width 45 height 44
click at [165, 446] on div at bounding box center [172, 453] width 45 height 44
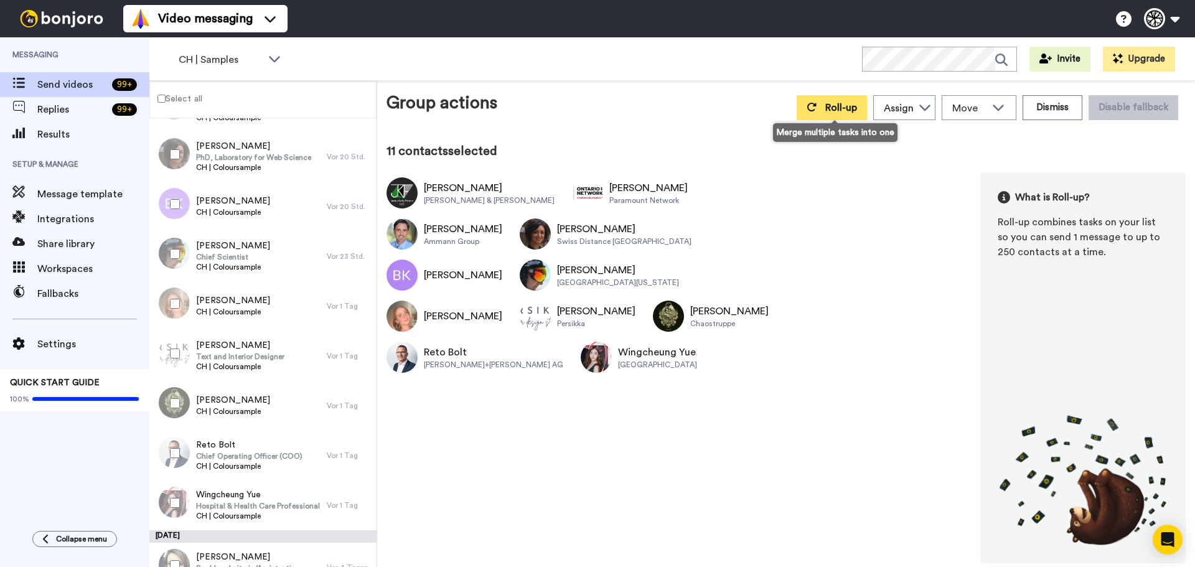
click at [842, 107] on span "Roll-up" at bounding box center [841, 108] width 32 height 10
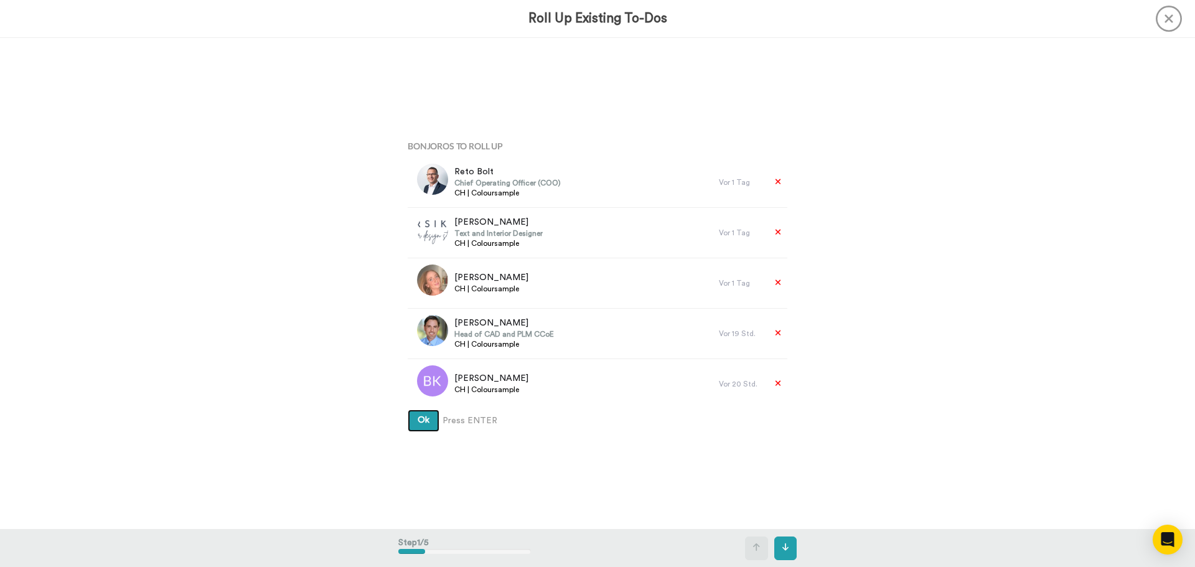
click at [408, 409] on button "Ok" at bounding box center [424, 420] width 32 height 22
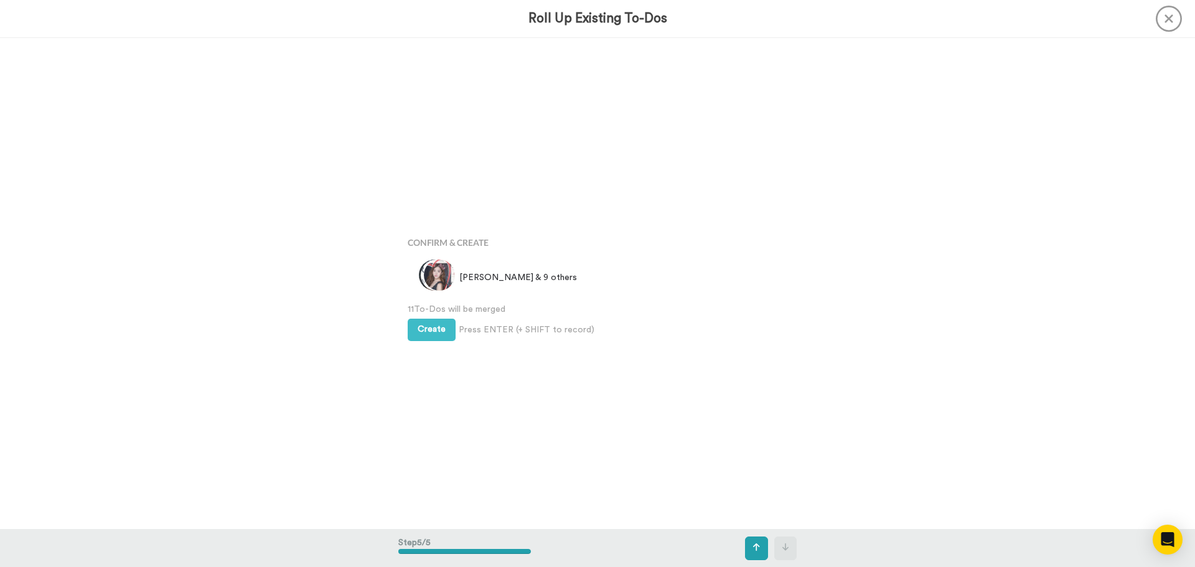
scroll to position [1965, 0]
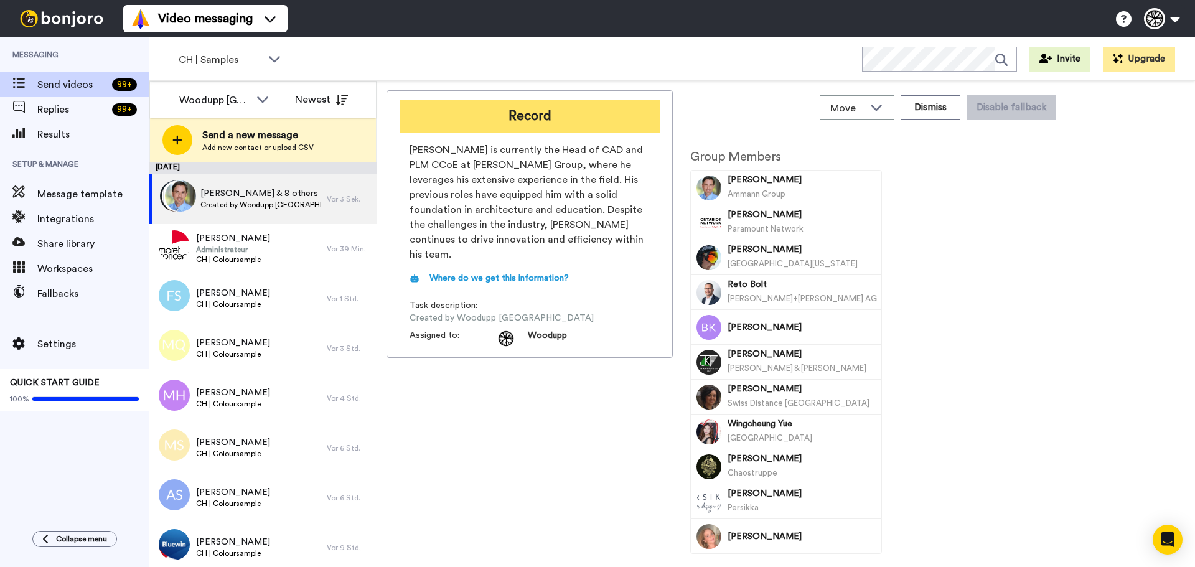
click at [495, 126] on button "Record" at bounding box center [529, 116] width 260 height 32
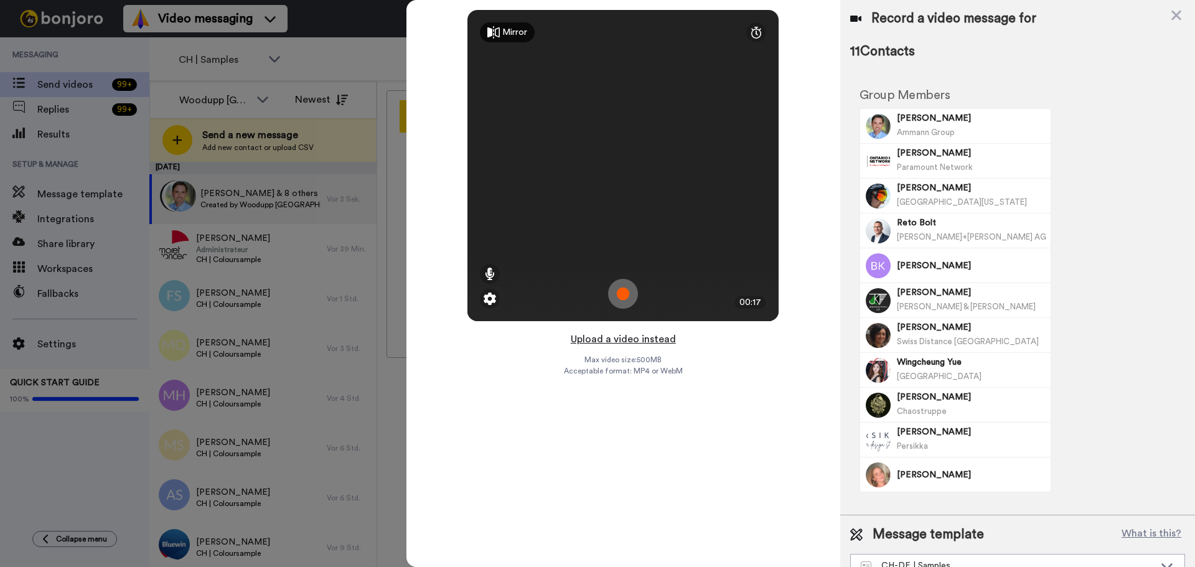
click at [591, 342] on button "Upload a video instead" at bounding box center [623, 339] width 113 height 16
click at [625, 330] on div "Mirror Redo 00:17" at bounding box center [623, 165] width 434 height 331
click at [625, 338] on button "Upload a video instead" at bounding box center [623, 339] width 113 height 16
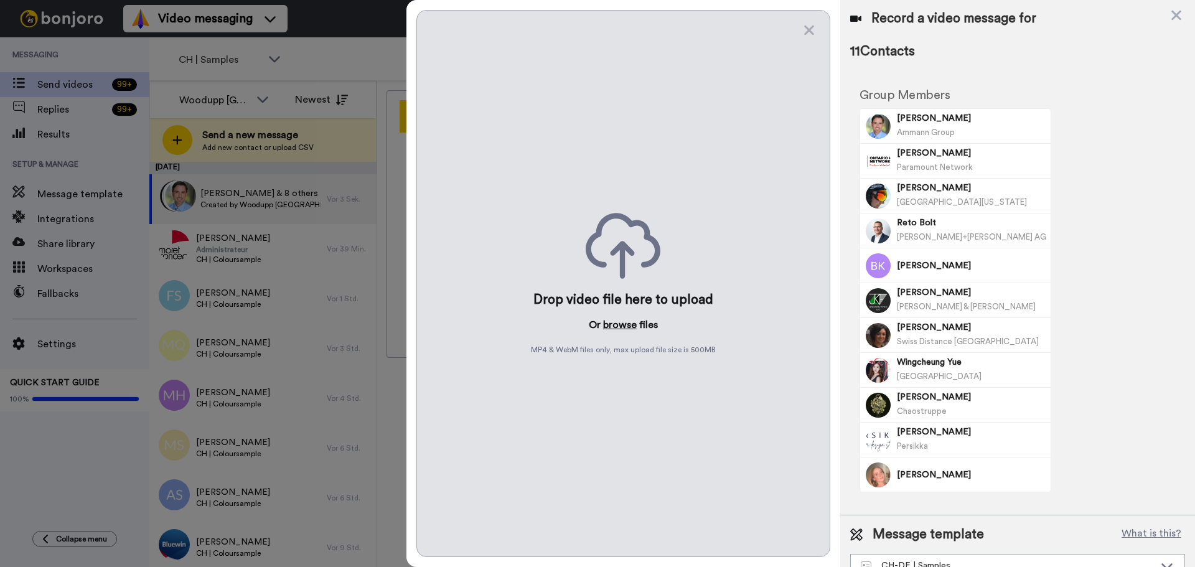
click at [623, 330] on button "browse" at bounding box center [620, 324] width 34 height 15
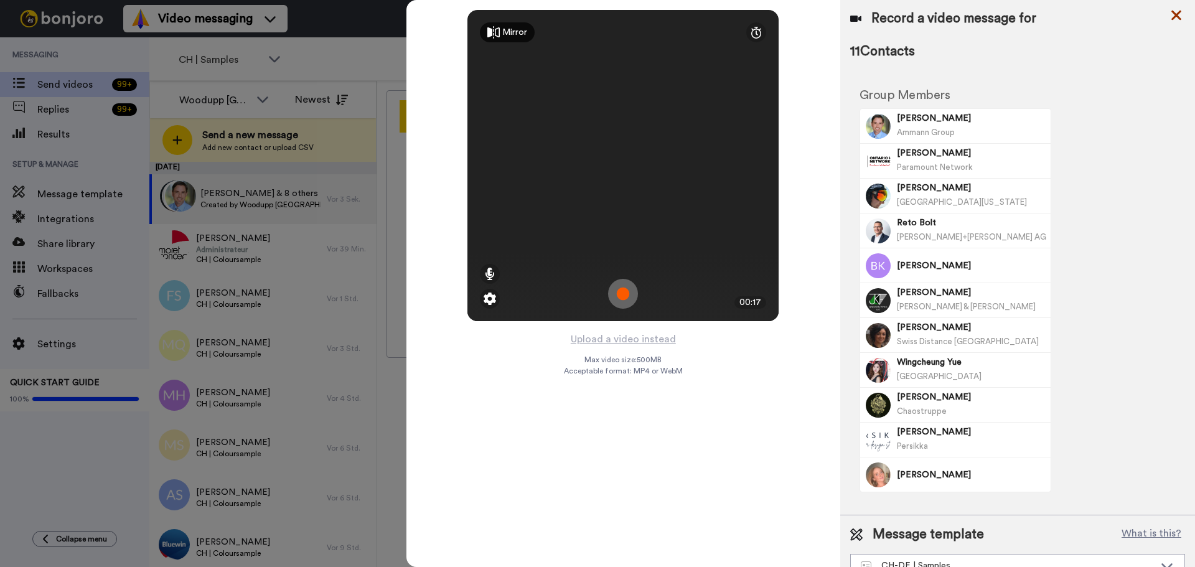
click at [1174, 13] on icon at bounding box center [1176, 16] width 10 height 10
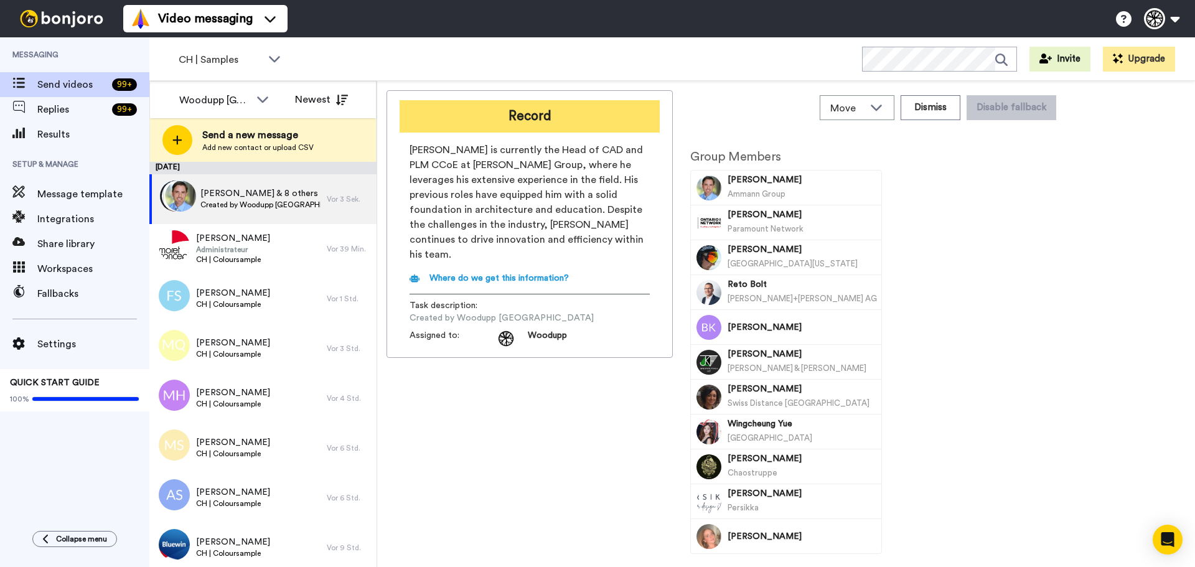
click at [482, 109] on button "Record" at bounding box center [529, 116] width 260 height 32
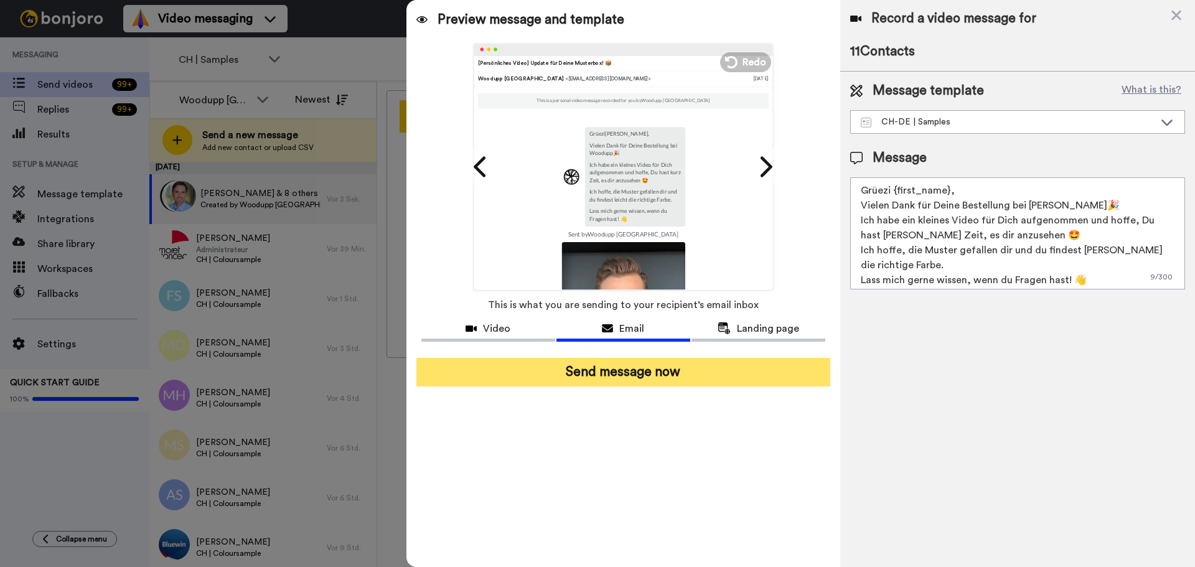
click at [626, 367] on button "Send message now" at bounding box center [623, 372] width 414 height 29
